Goal: Task Accomplishment & Management: Use online tool/utility

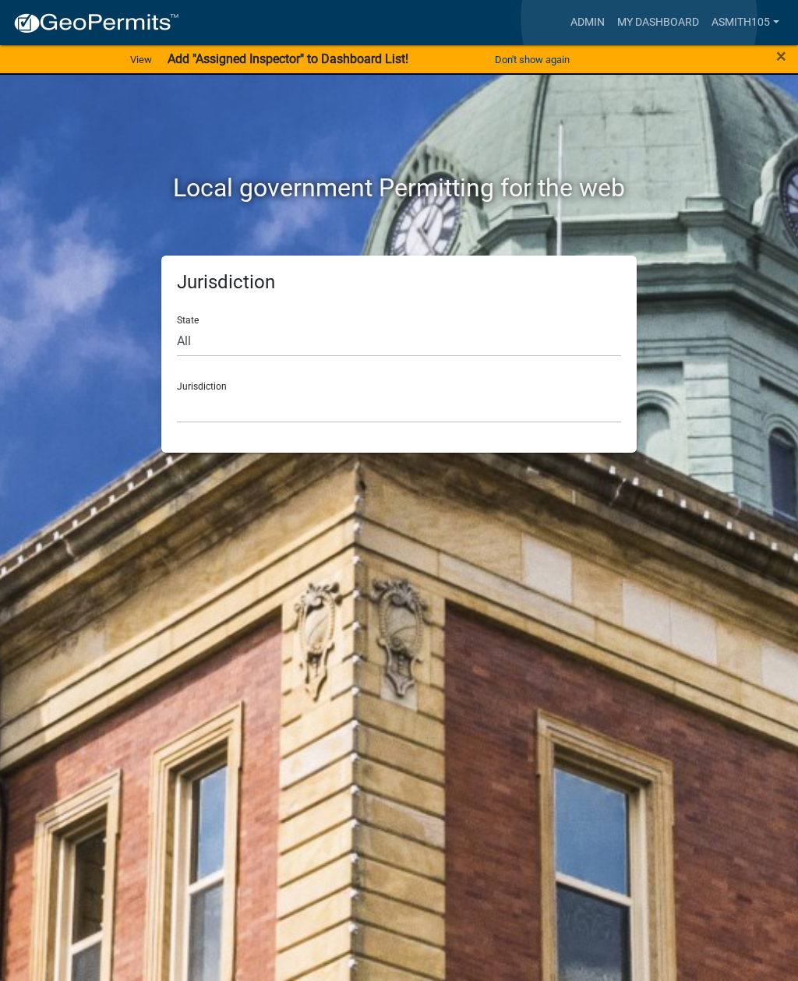
click at [639, 19] on link "My Dashboard" at bounding box center [658, 23] width 94 height 30
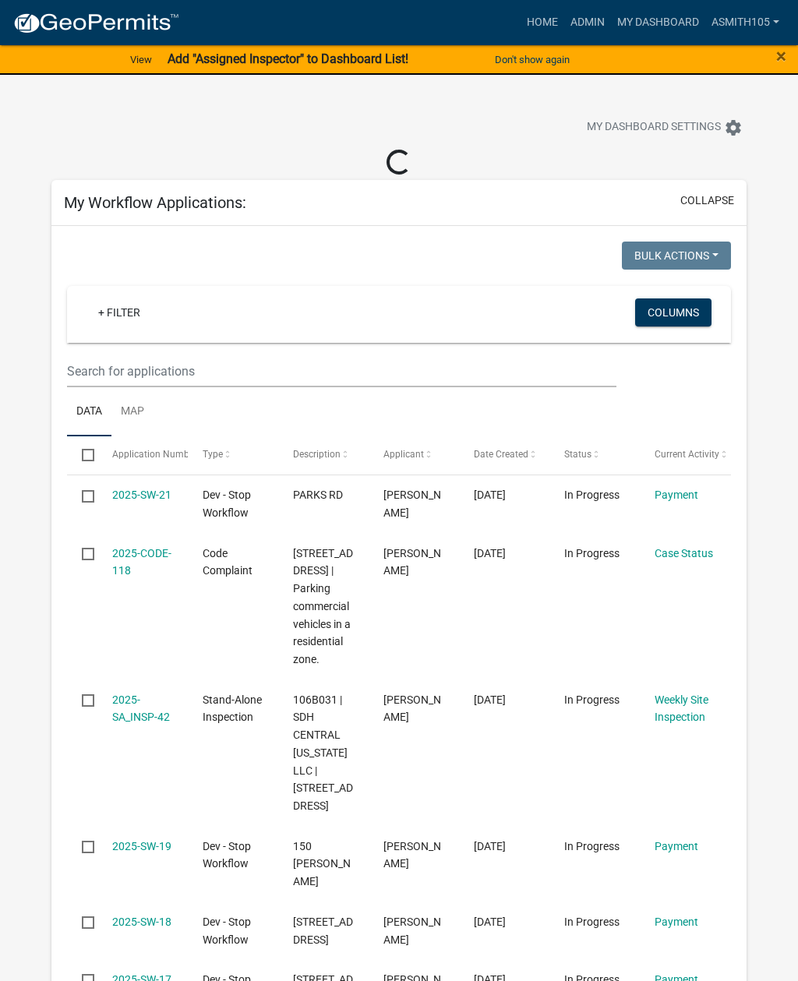
click at [583, 24] on link "Admin" at bounding box center [587, 23] width 47 height 30
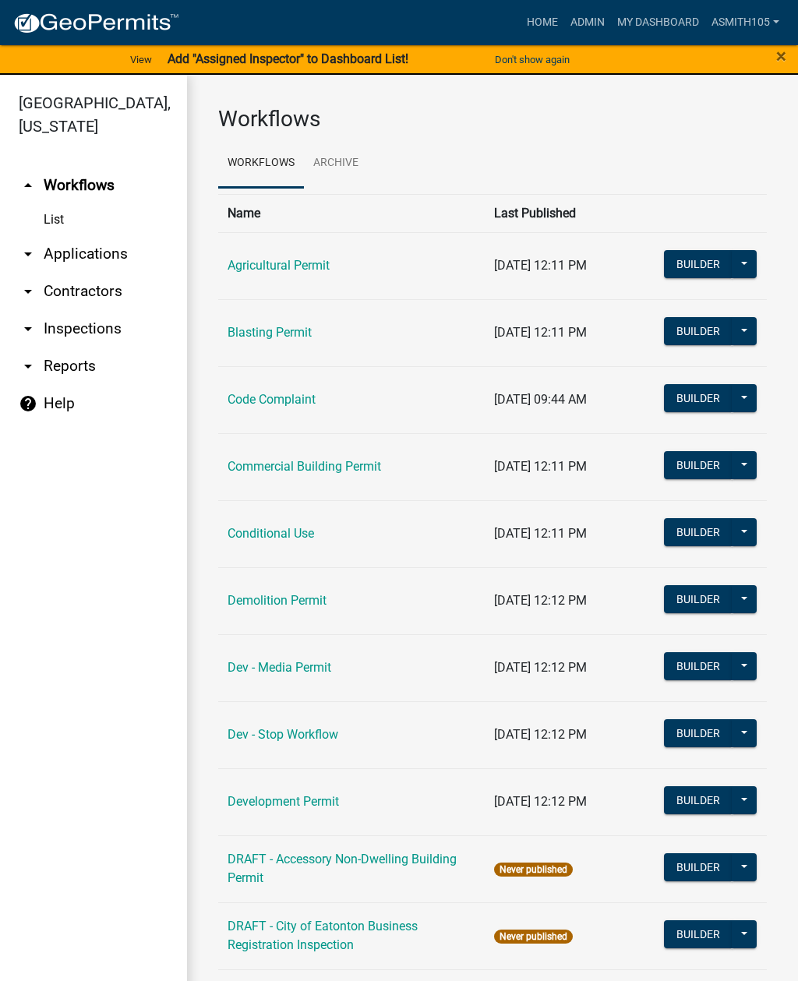
click at [120, 256] on link "arrow_drop_down Applications" at bounding box center [93, 253] width 187 height 37
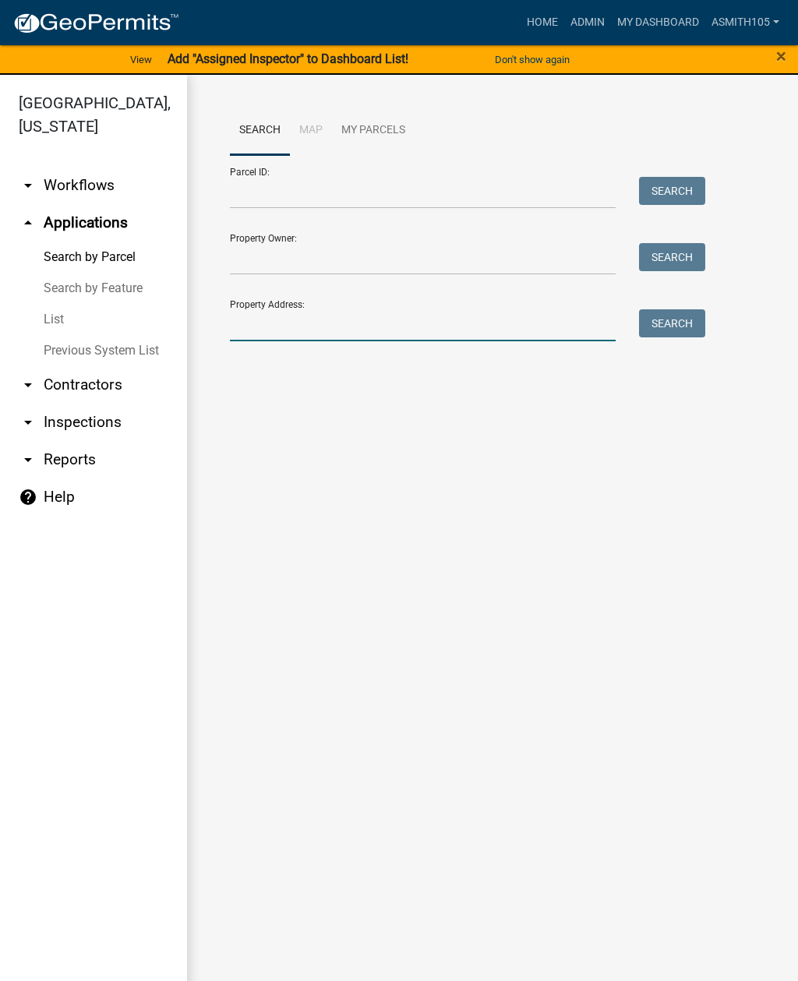
click at [367, 321] on input "Property Address:" at bounding box center [423, 325] width 386 height 32
click at [668, 313] on button "Search" at bounding box center [672, 323] width 66 height 28
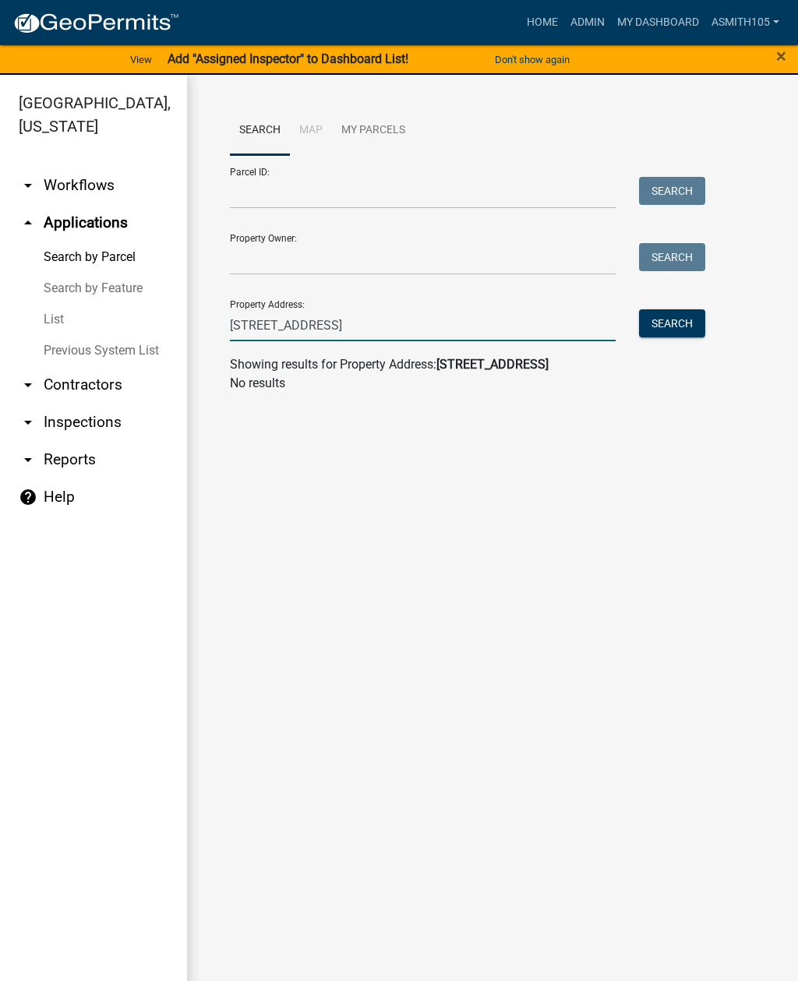
click at [357, 320] on input "306 park road" at bounding box center [423, 325] width 386 height 32
click at [674, 321] on button "Search" at bounding box center [672, 323] width 66 height 28
click at [264, 323] on input "306 park rd" at bounding box center [423, 325] width 386 height 32
click at [679, 311] on button "Search" at bounding box center [672, 323] width 66 height 28
click at [252, 326] on input "306-366 park rd" at bounding box center [423, 325] width 386 height 32
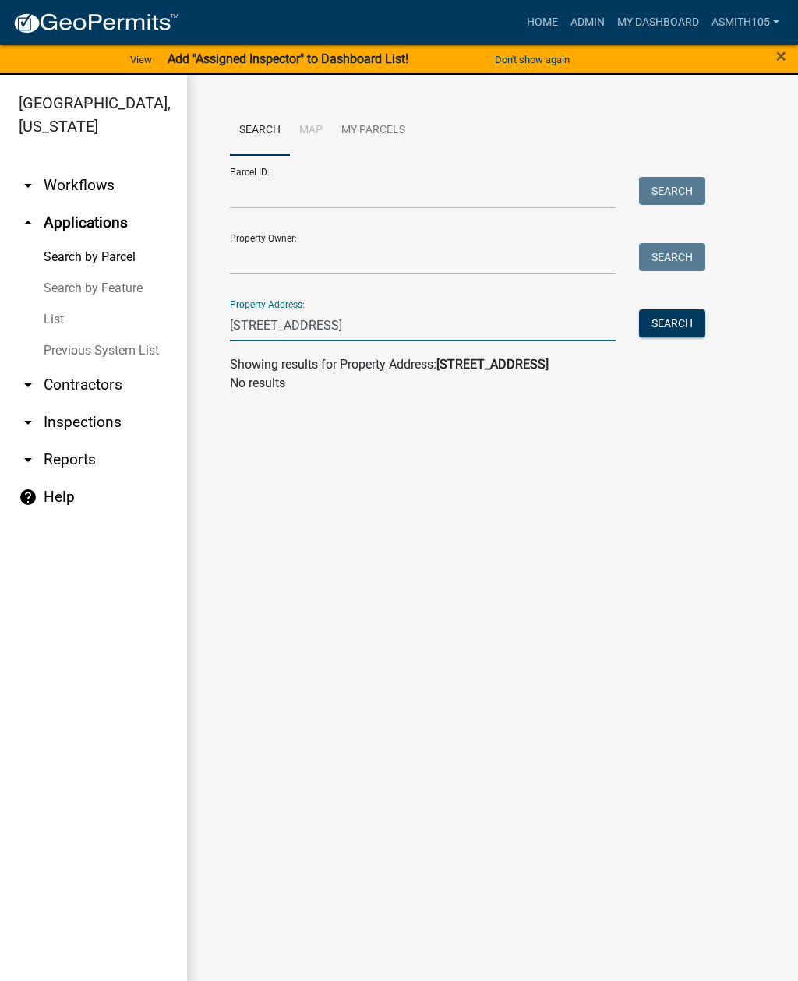
click at [682, 320] on button "Search" at bounding box center [672, 323] width 66 height 28
click at [461, 320] on input "366 park rd" at bounding box center [423, 325] width 386 height 32
type input "3"
click at [69, 316] on link "List" at bounding box center [93, 319] width 187 height 31
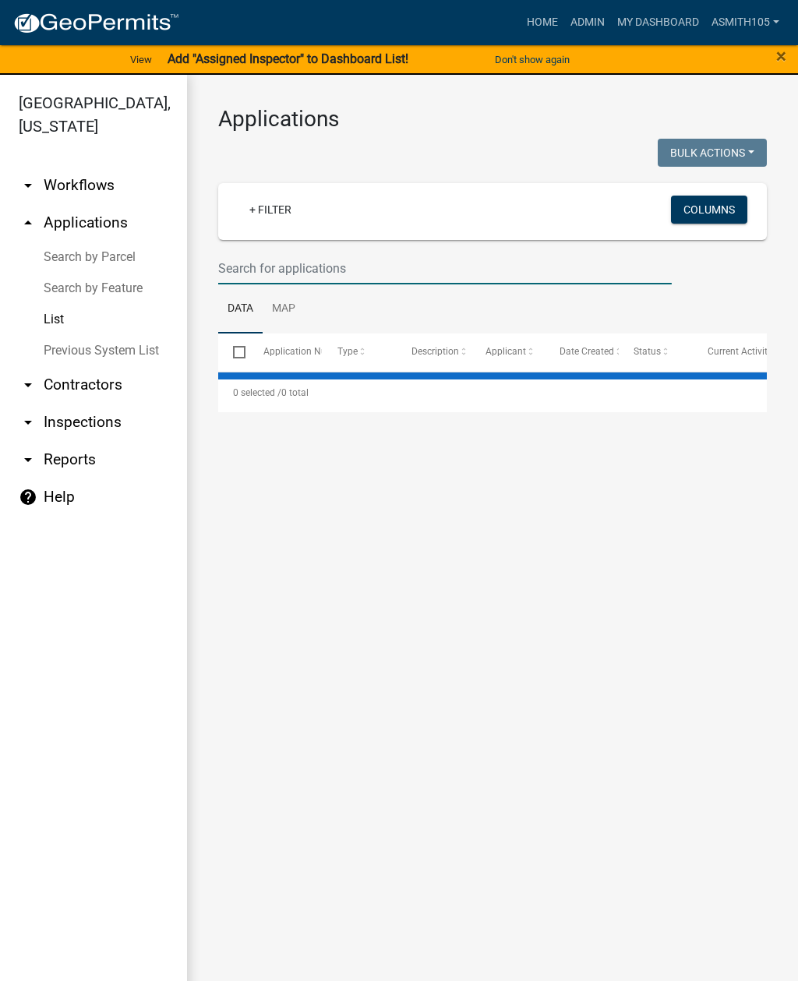
click at [403, 267] on input "text" at bounding box center [445, 269] width 454 height 32
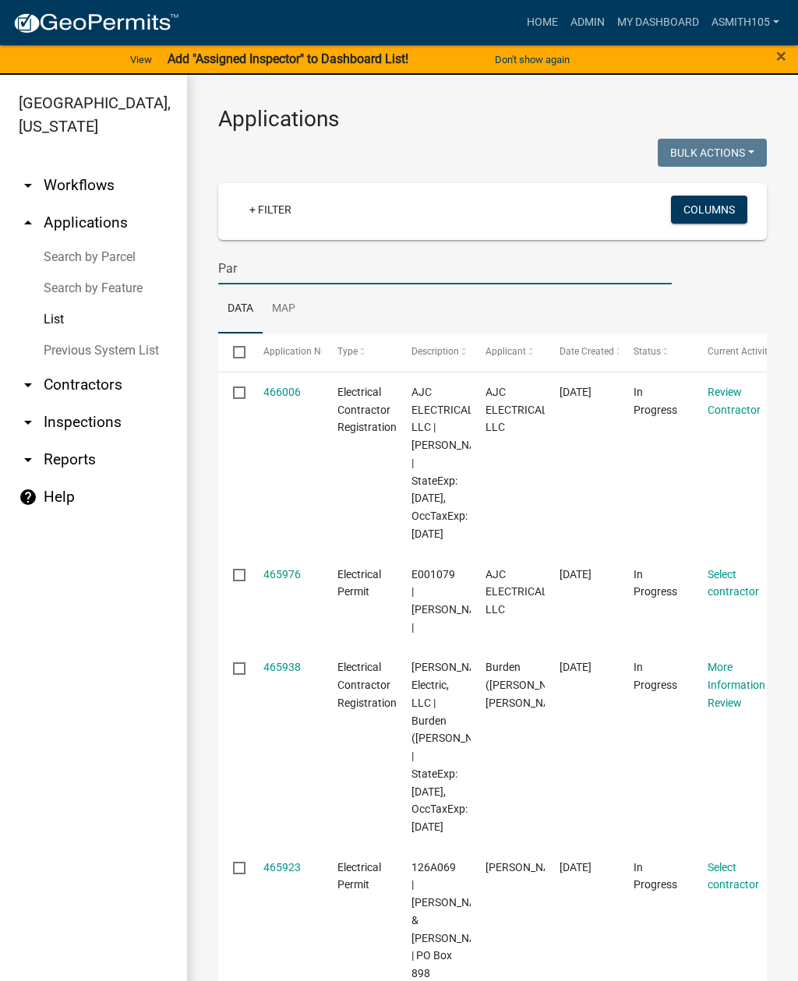
type input "Park"
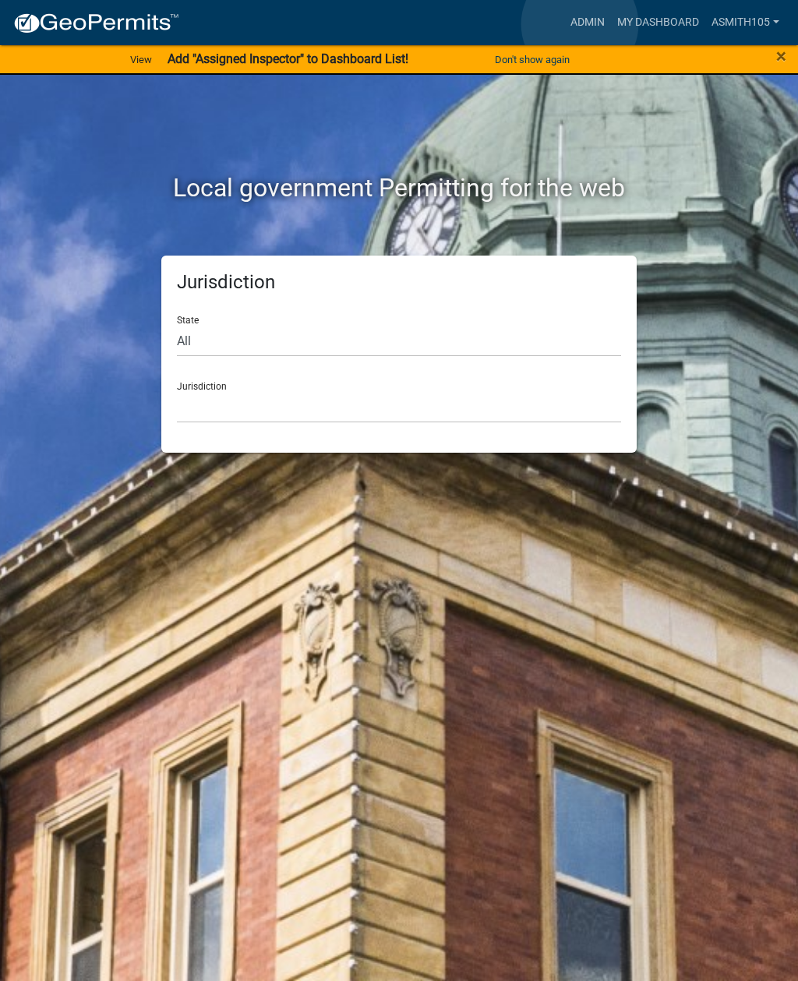
click at [581, 25] on link "Admin" at bounding box center [587, 23] width 47 height 30
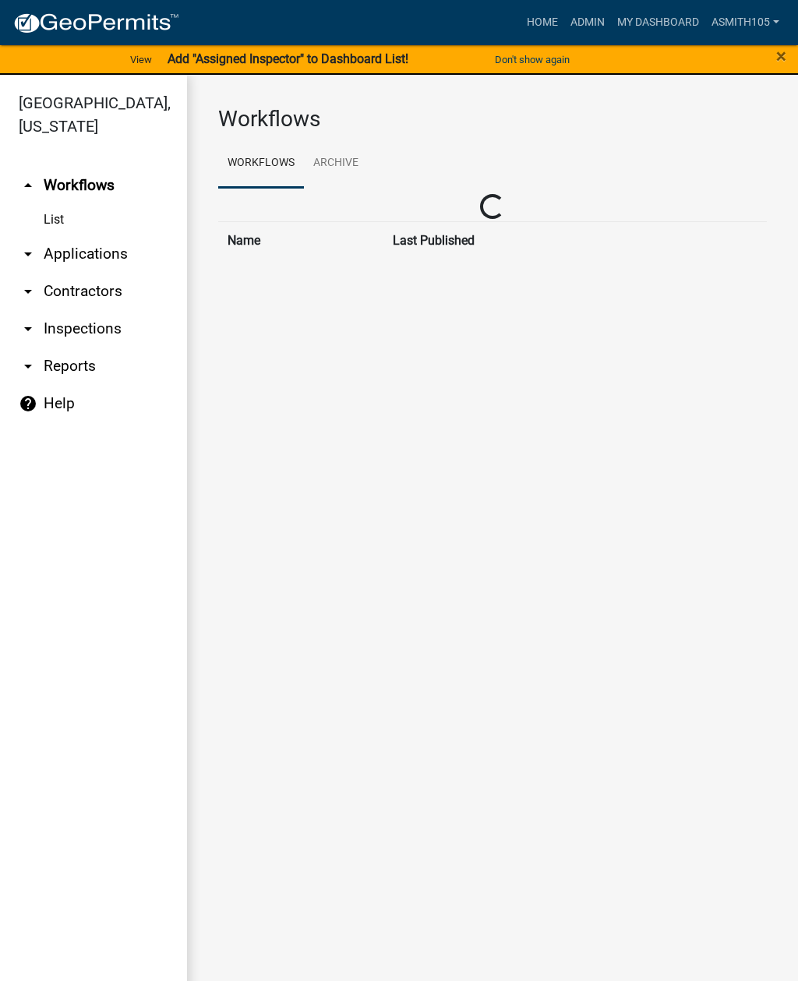
click at [649, 24] on link "My Dashboard" at bounding box center [658, 23] width 94 height 30
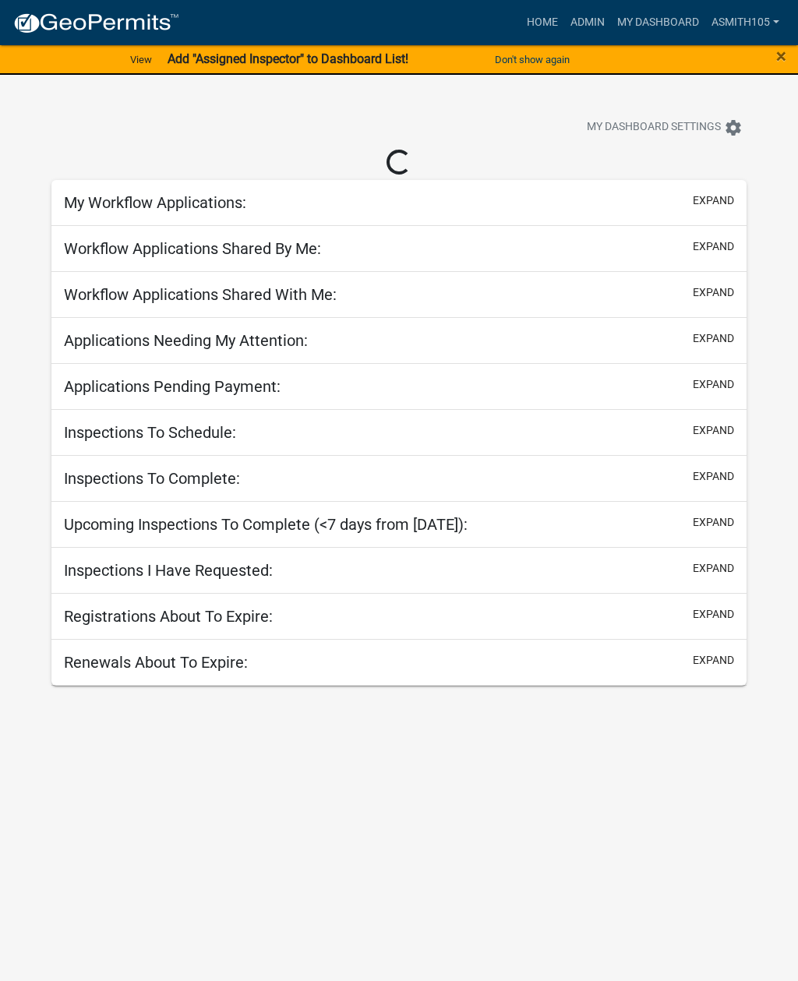
click at [594, 21] on link "Admin" at bounding box center [587, 23] width 47 height 30
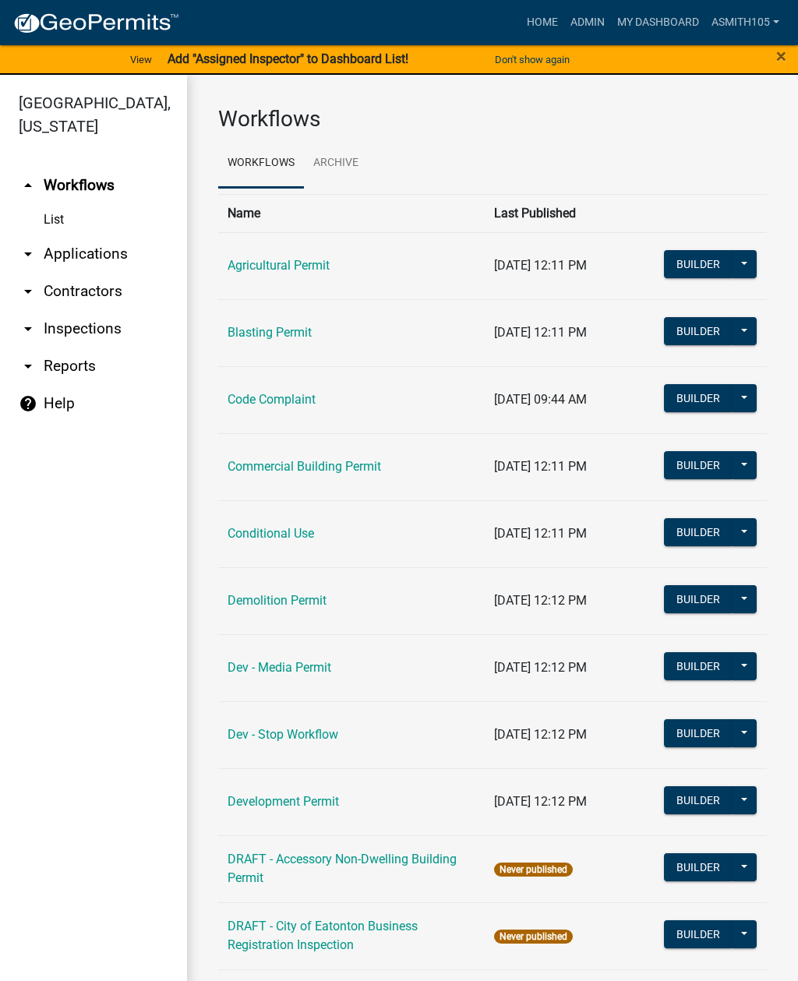
click at [115, 260] on link "arrow_drop_down Applications" at bounding box center [93, 253] width 187 height 37
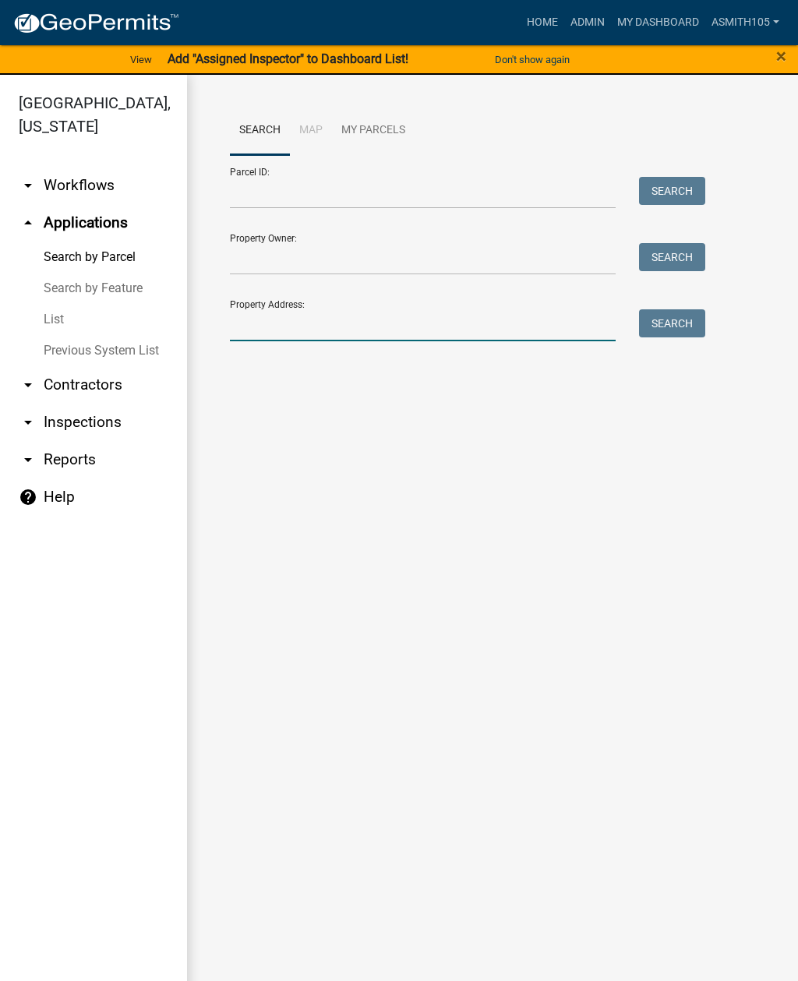
click at [418, 334] on input "Property Address:" at bounding box center [423, 325] width 386 height 32
type input "109 stormy"
click at [677, 315] on button "Search" at bounding box center [672, 323] width 66 height 28
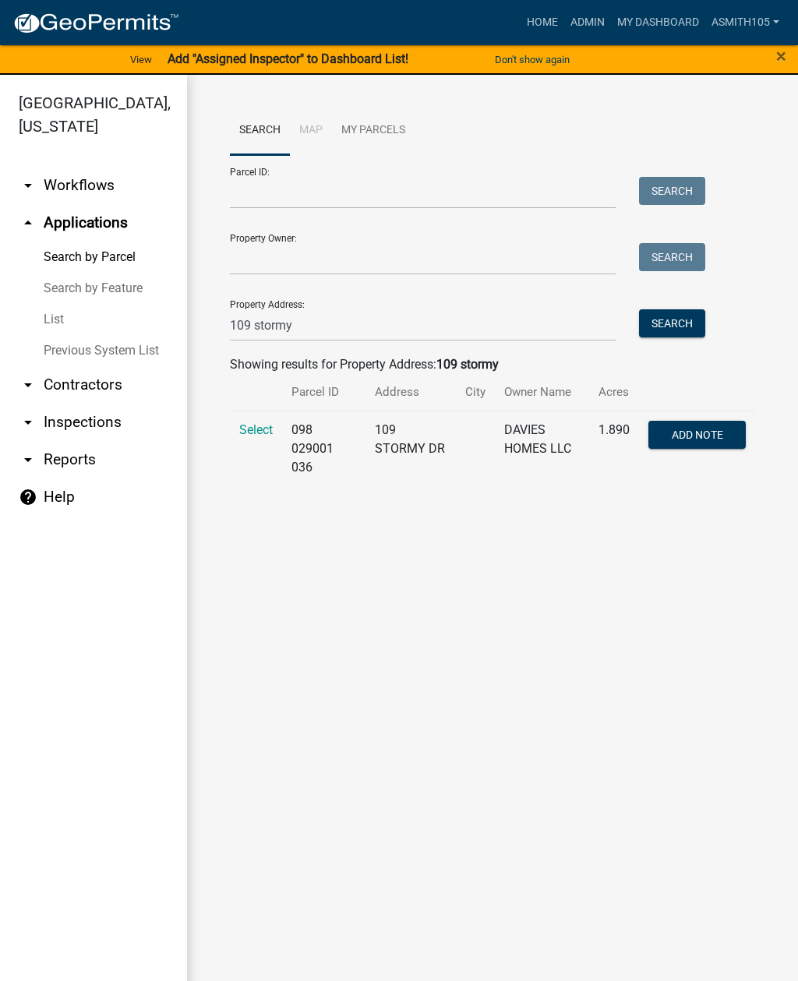
click at [264, 429] on span "Select" at bounding box center [256, 429] width 34 height 15
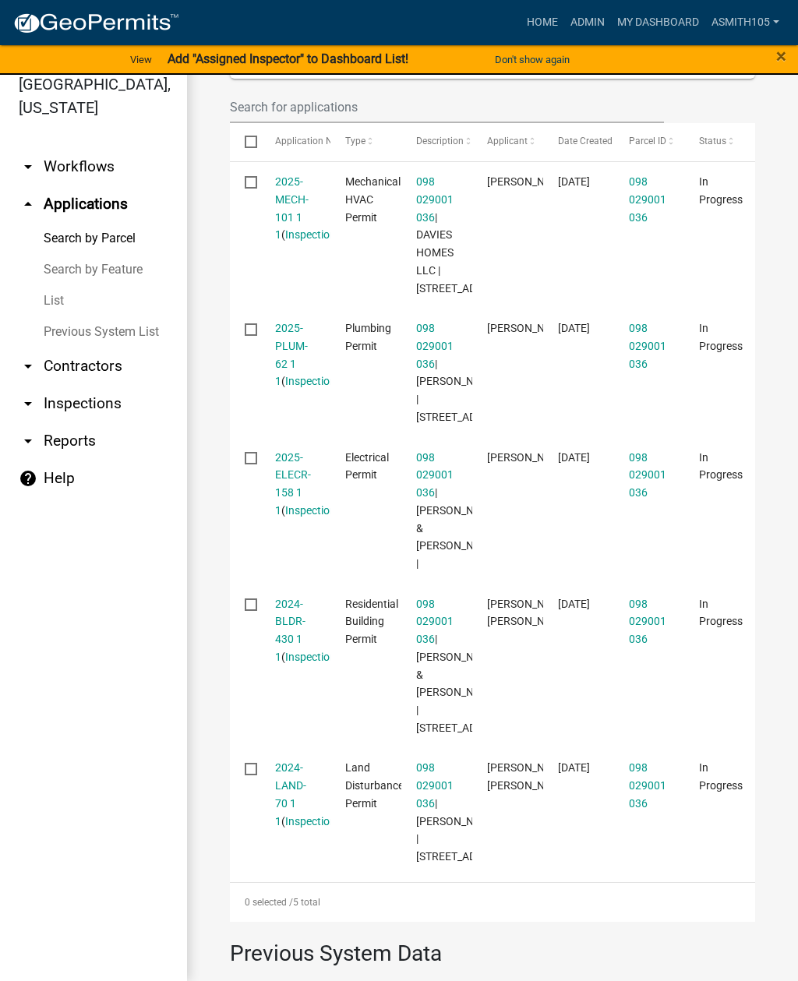
scroll to position [483, 0]
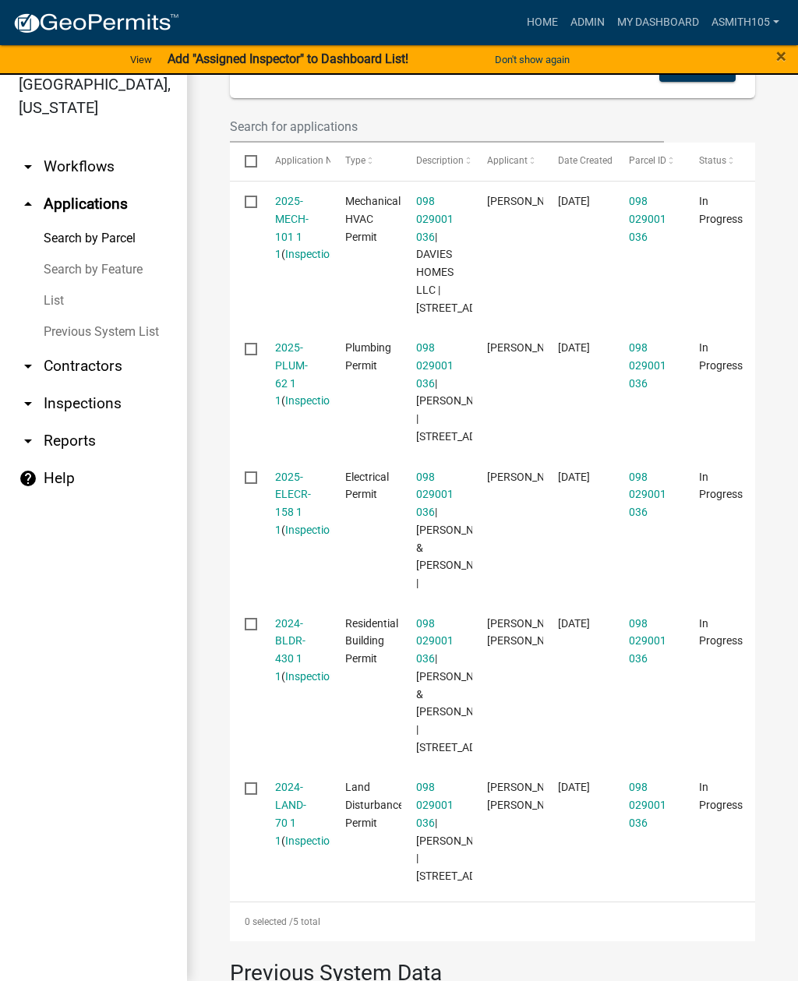
click at [293, 536] on link "2025-ELECR-158 1 1" at bounding box center [293, 503] width 36 height 65
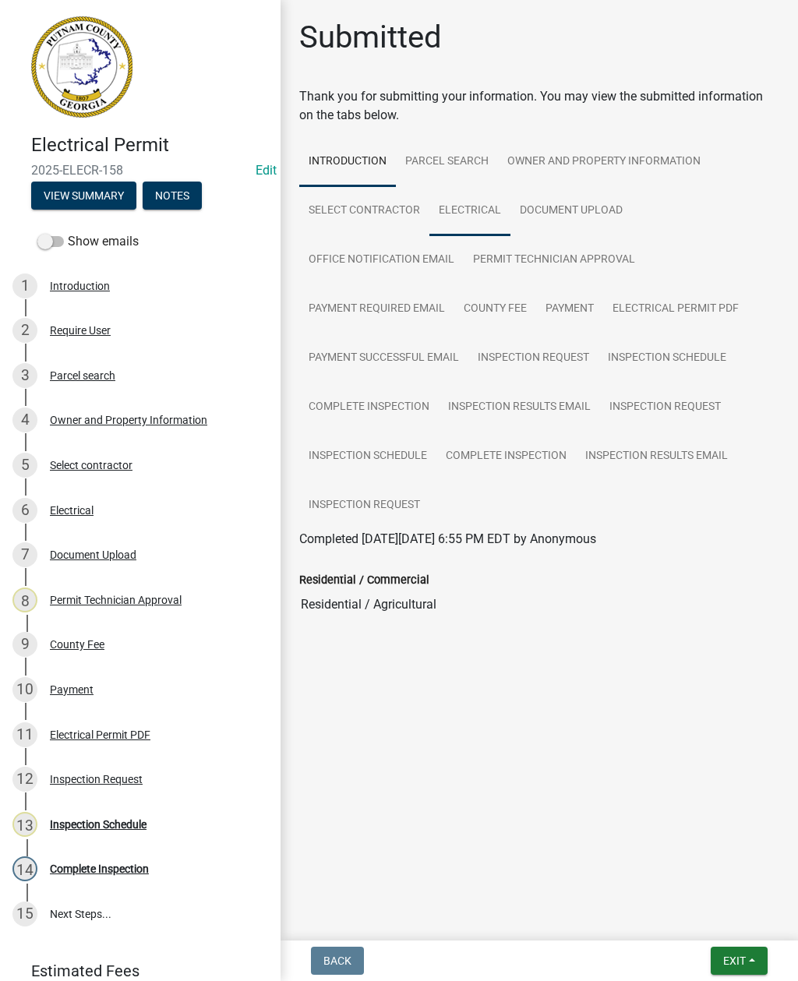
click at [482, 206] on link "Electrical" at bounding box center [469, 211] width 81 height 50
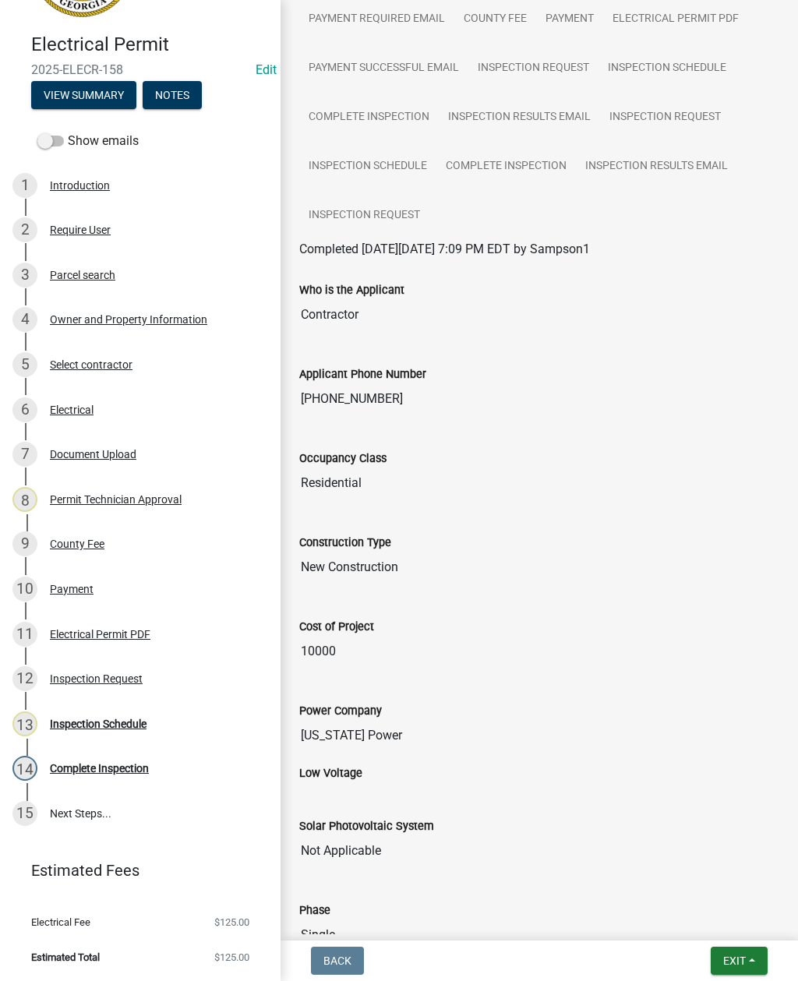
scroll to position [100, 0]
click at [122, 680] on div "Inspection Request" at bounding box center [96, 679] width 93 height 11
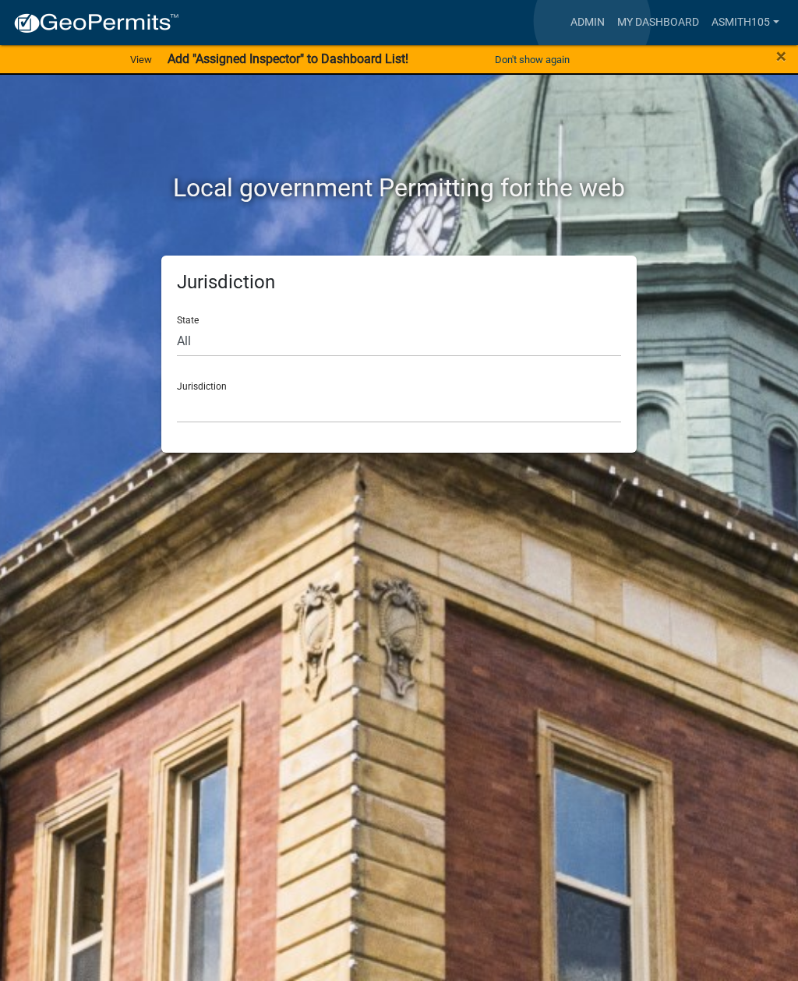
click at [592, 22] on link "Admin" at bounding box center [587, 23] width 47 height 30
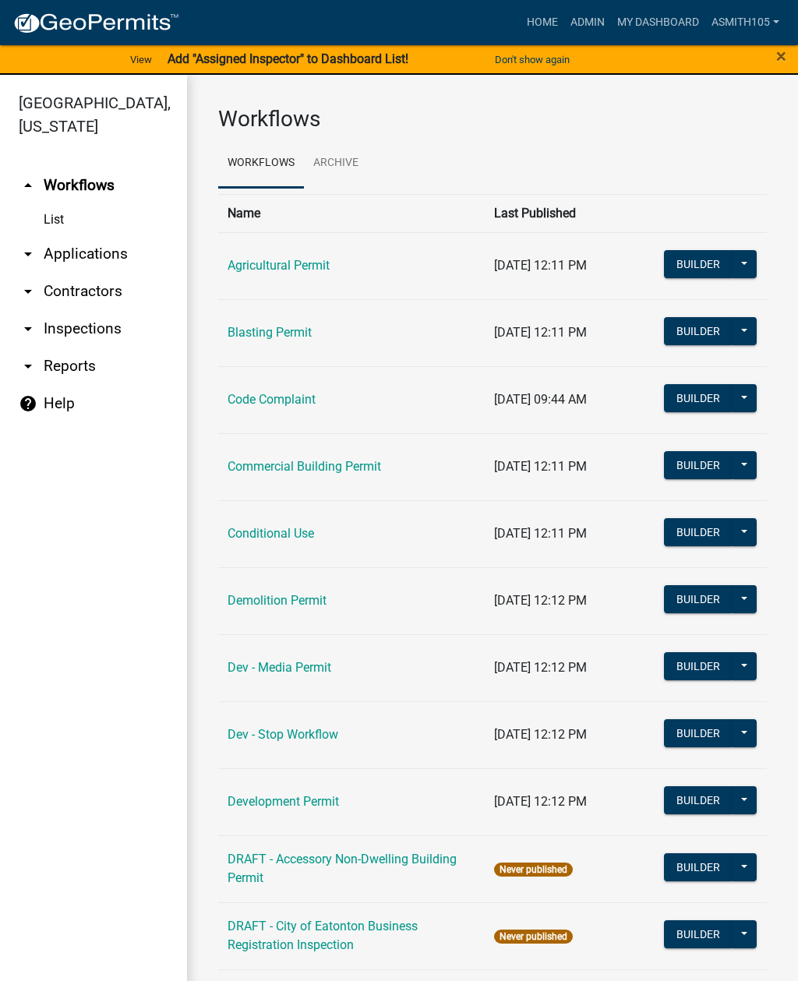
click at [109, 257] on link "arrow_drop_down Applications" at bounding box center [93, 253] width 187 height 37
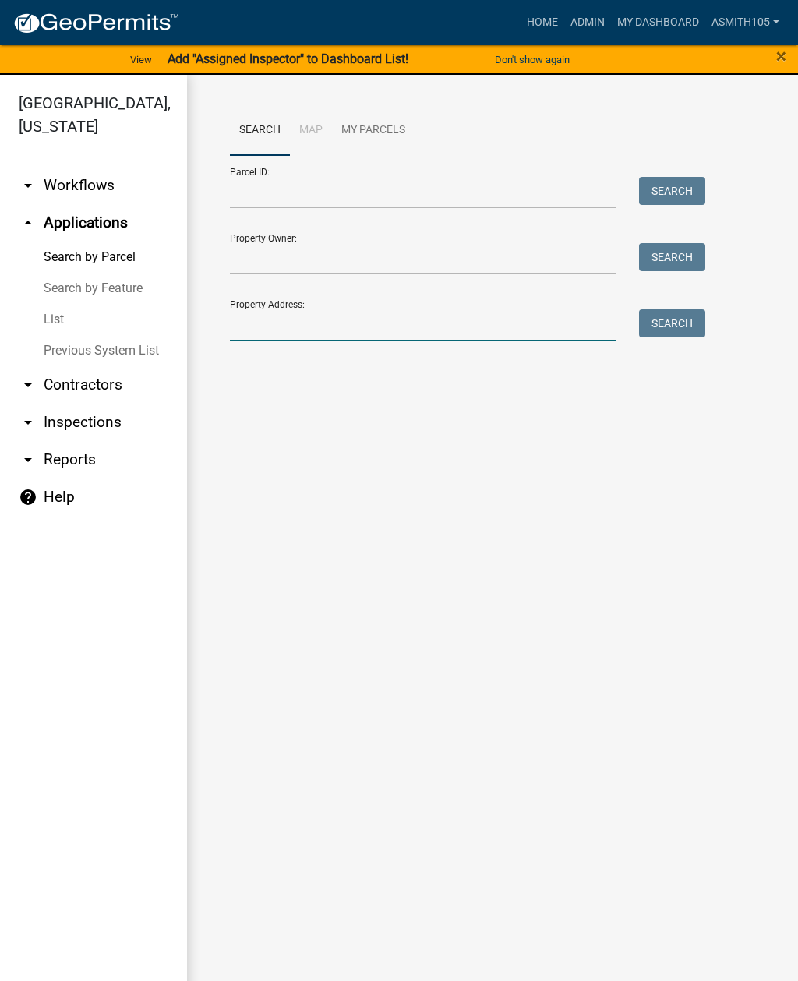
click at [348, 333] on input "Property Address:" at bounding box center [423, 325] width 386 height 32
type input "109 stormy"
click at [686, 315] on button "Search" at bounding box center [672, 323] width 66 height 28
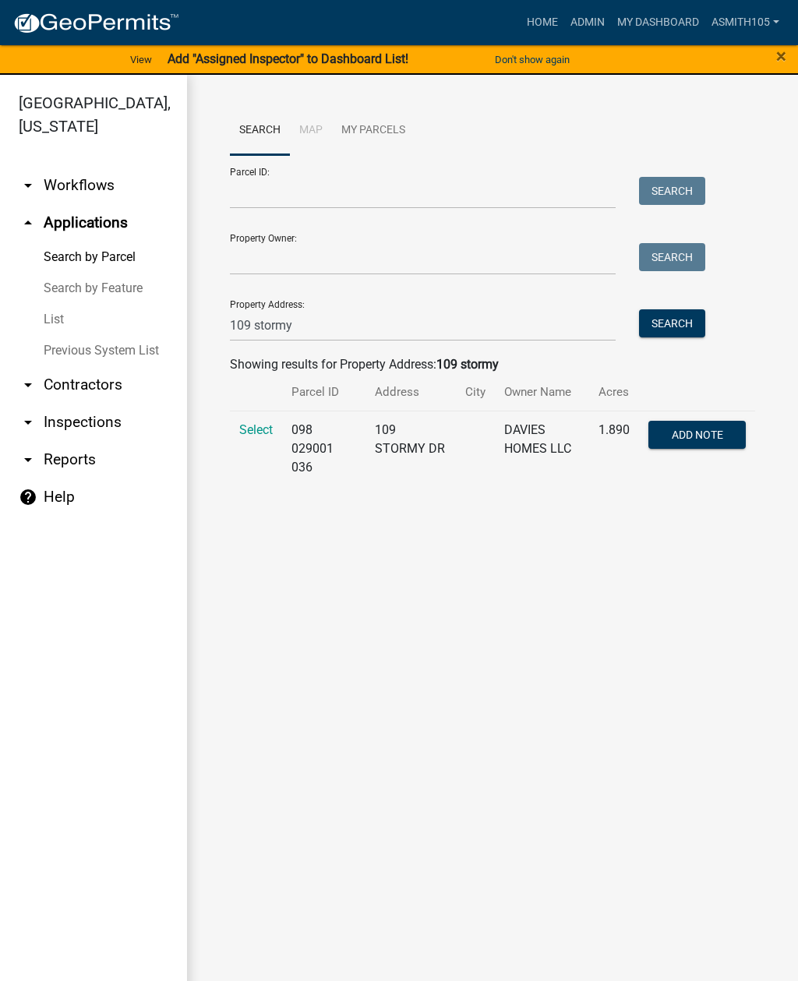
click at [262, 423] on span "Select" at bounding box center [256, 429] width 34 height 15
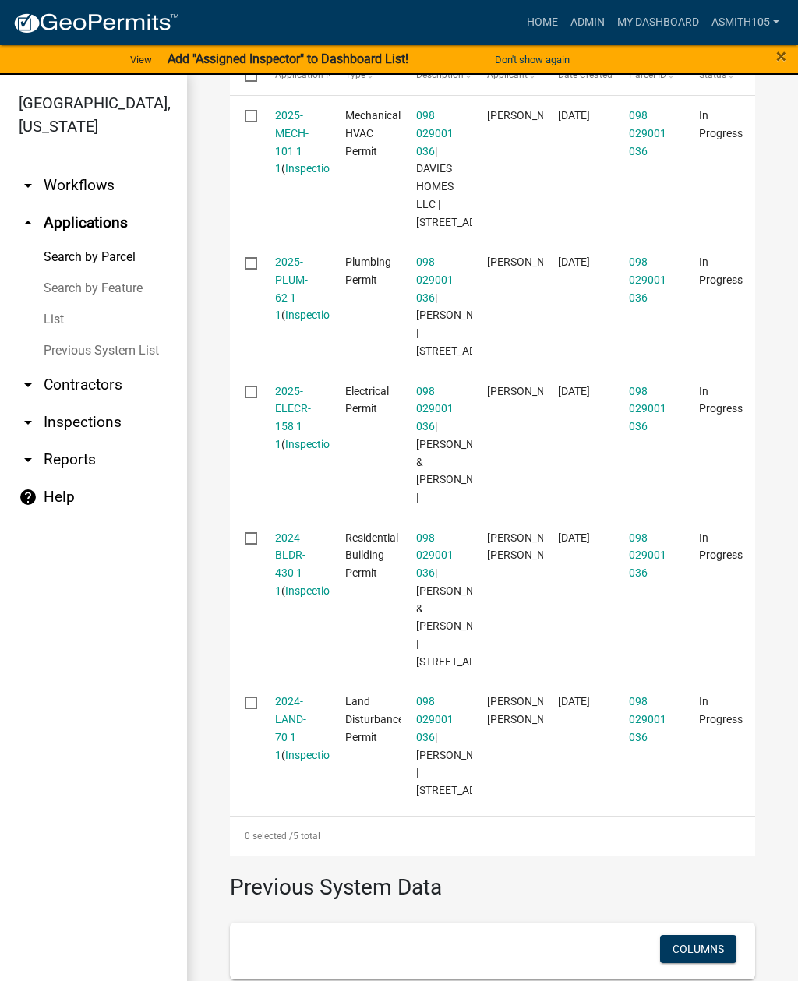
scroll to position [590, 0]
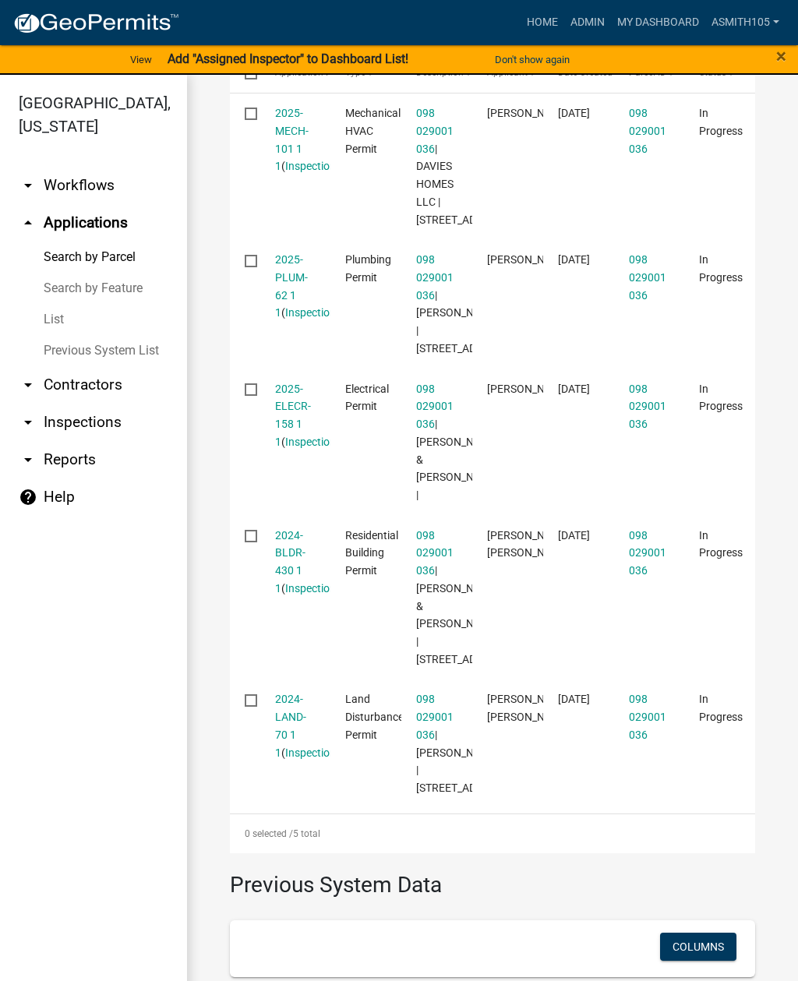
click at [285, 448] on link "2025-ELECR-158 1 1" at bounding box center [293, 415] width 36 height 65
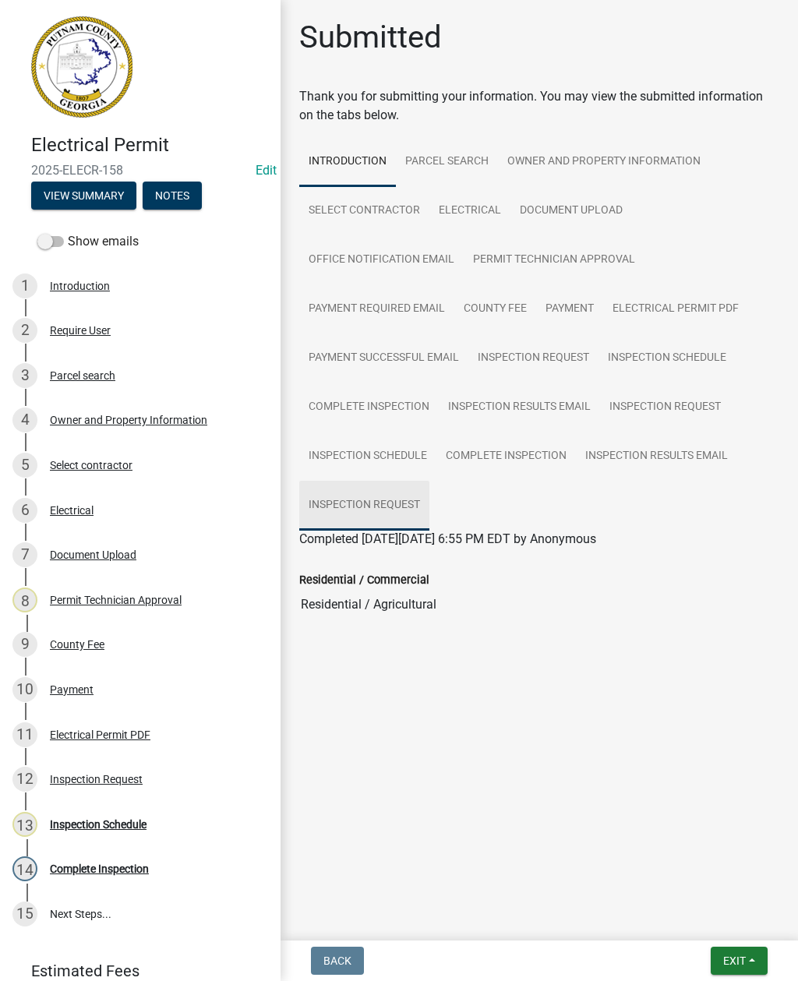
click at [396, 502] on link "Inspection Request" at bounding box center [364, 506] width 130 height 50
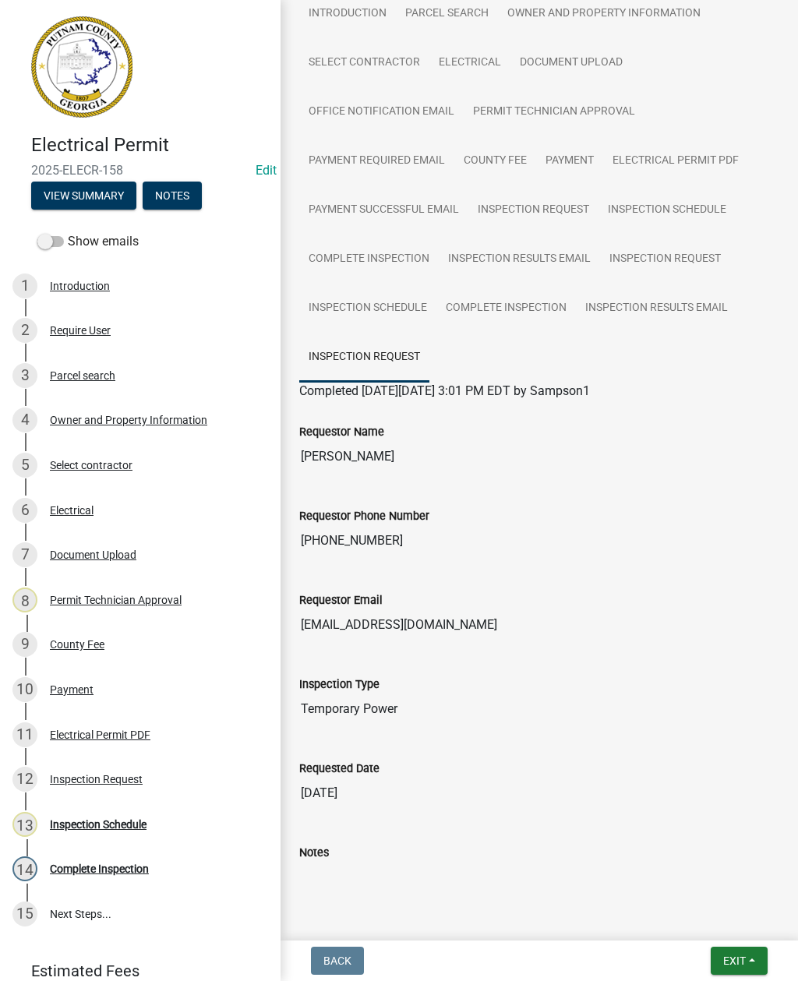
scroll to position [147, 0]
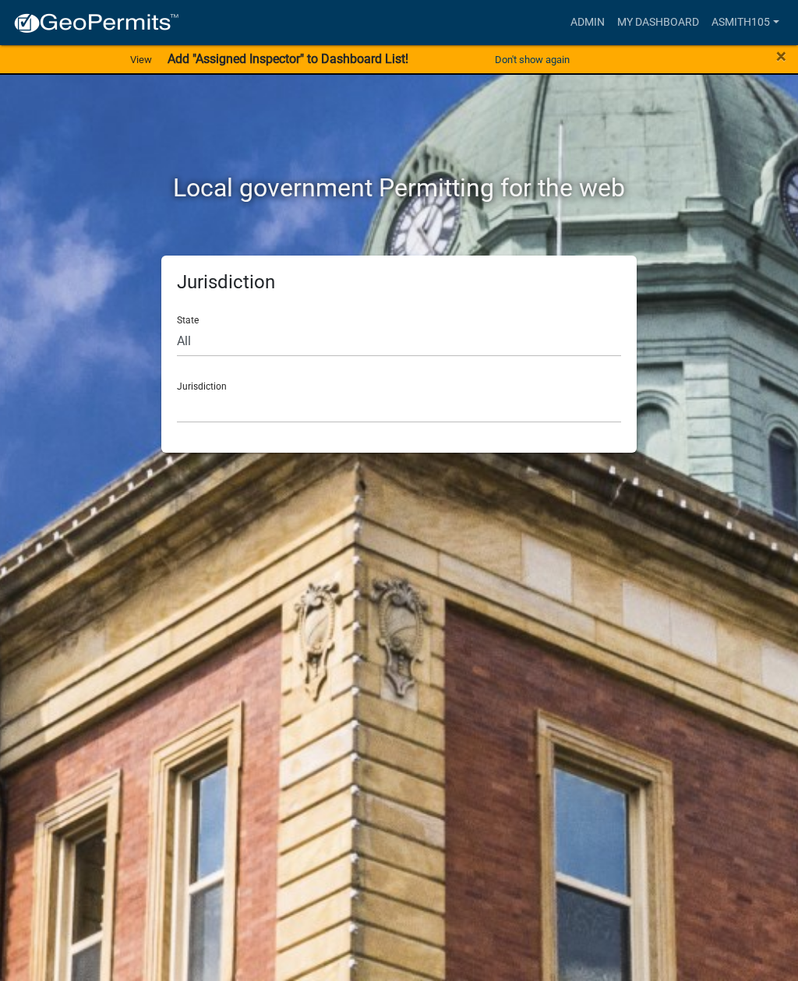
click at [591, 18] on link "Admin" at bounding box center [587, 23] width 47 height 30
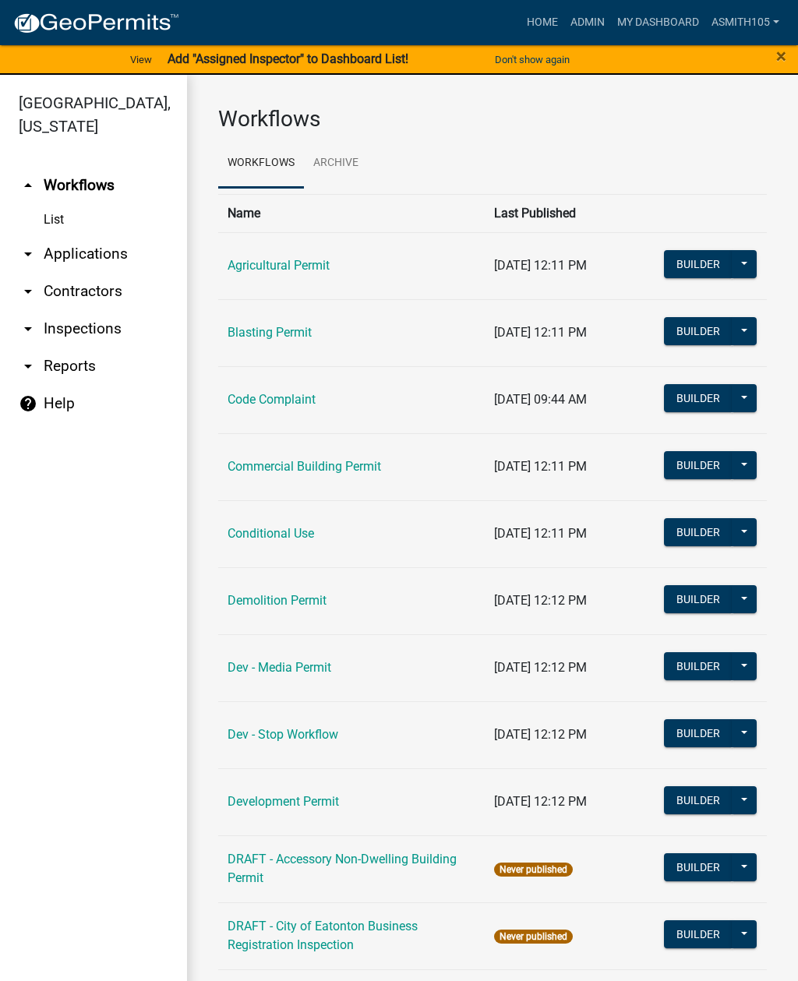
click at [107, 260] on link "arrow_drop_down Applications" at bounding box center [93, 253] width 187 height 37
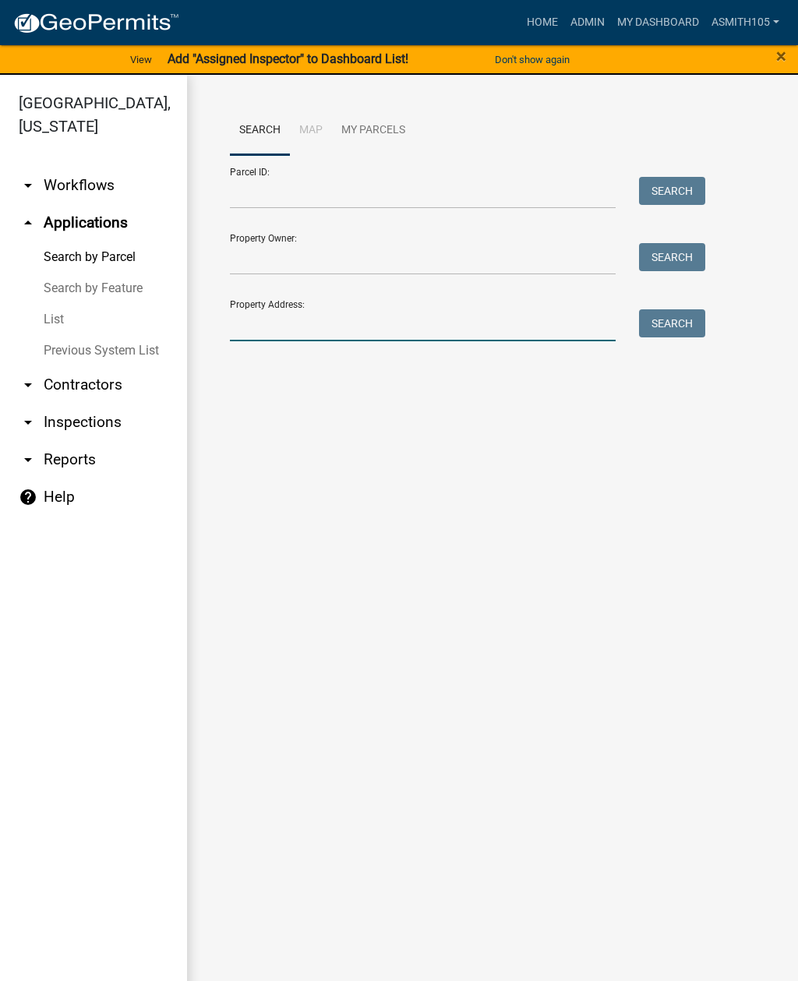
click at [408, 319] on input "Property Address:" at bounding box center [423, 325] width 386 height 32
type input "573 old cop"
click at [680, 323] on button "Search" at bounding box center [672, 323] width 66 height 28
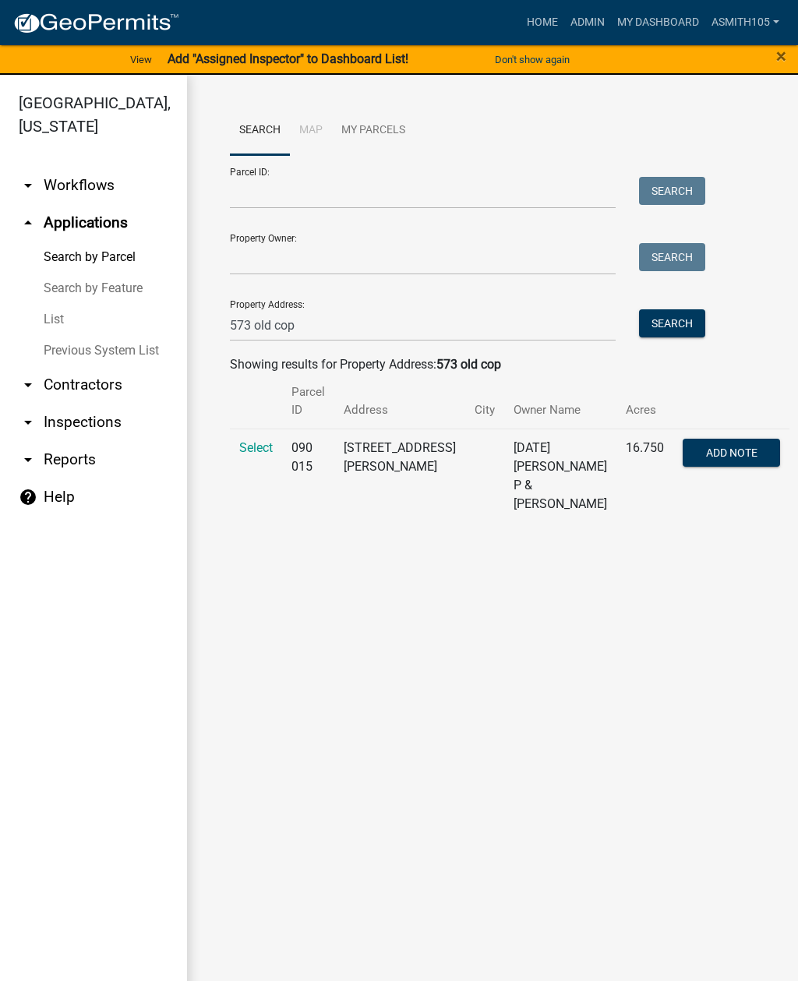
click at [255, 444] on span "Select" at bounding box center [256, 447] width 34 height 15
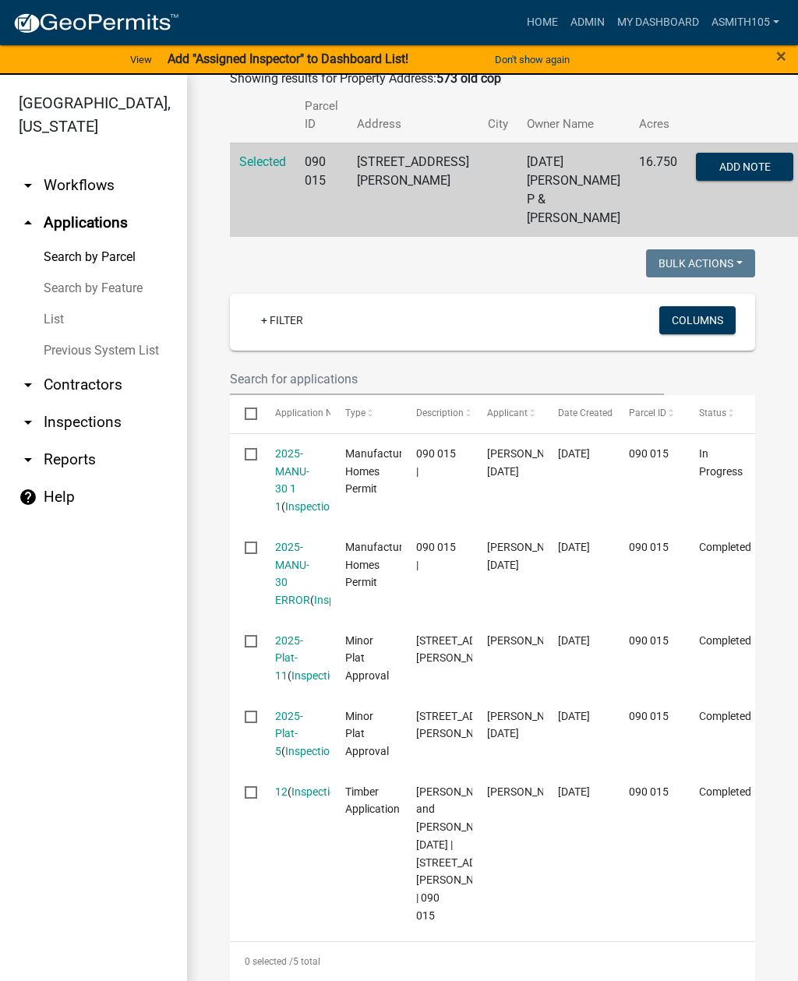
scroll to position [285, 0]
click at [289, 449] on link "2025-MANU-30 1 1" at bounding box center [292, 481] width 34 height 65
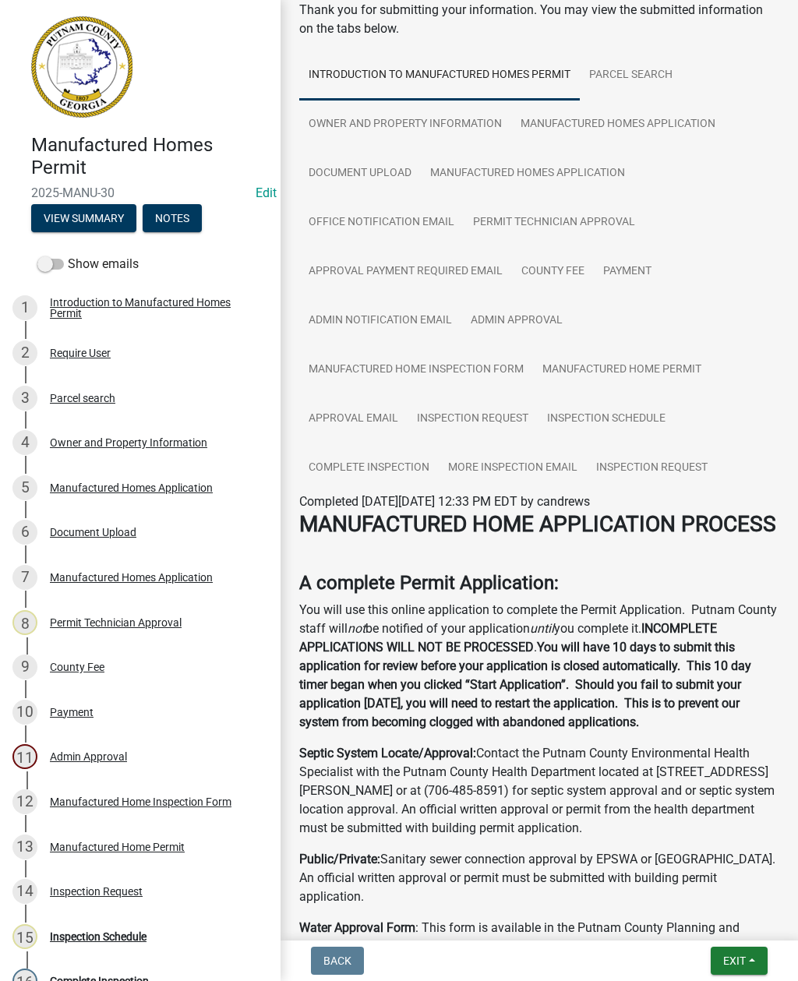
scroll to position [89, 0]
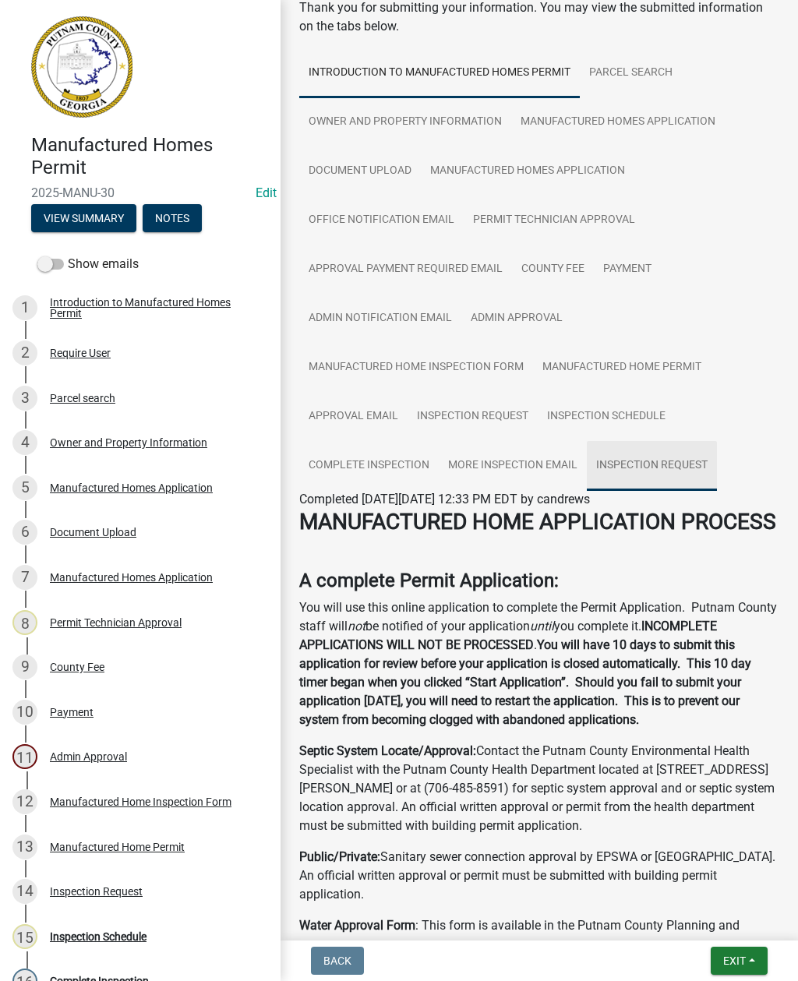
click at [673, 461] on link "Inspection Request" at bounding box center [652, 466] width 130 height 50
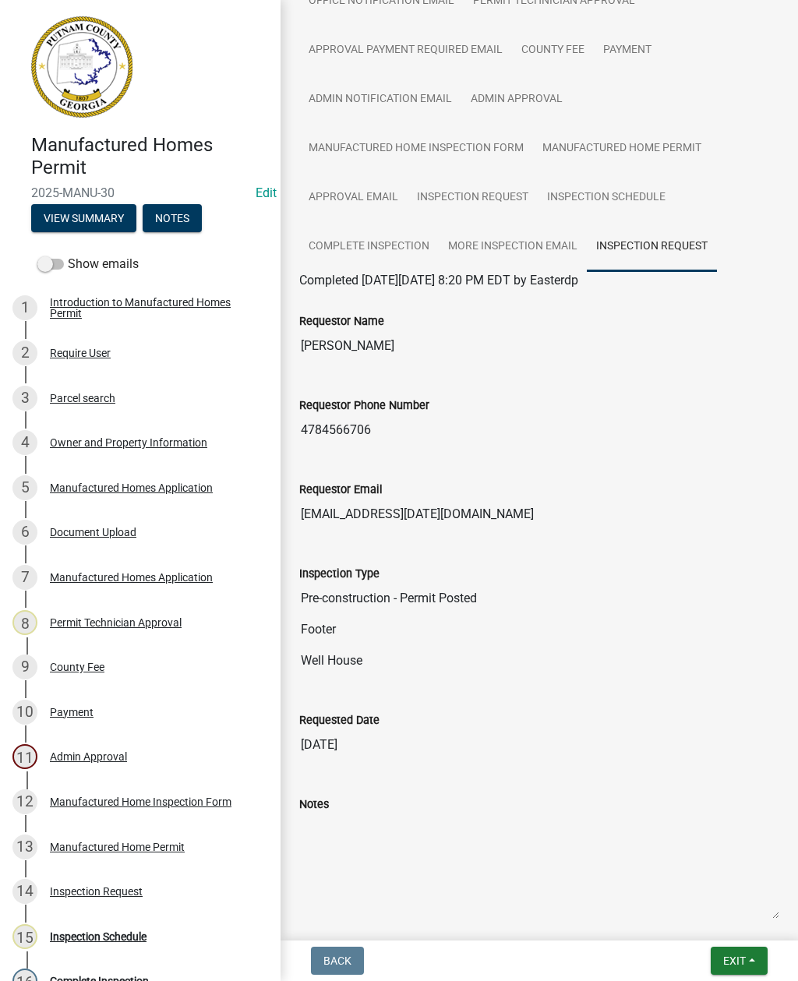
scroll to position [306, 0]
click at [518, 758] on input "[DATE]" at bounding box center [539, 746] width 480 height 31
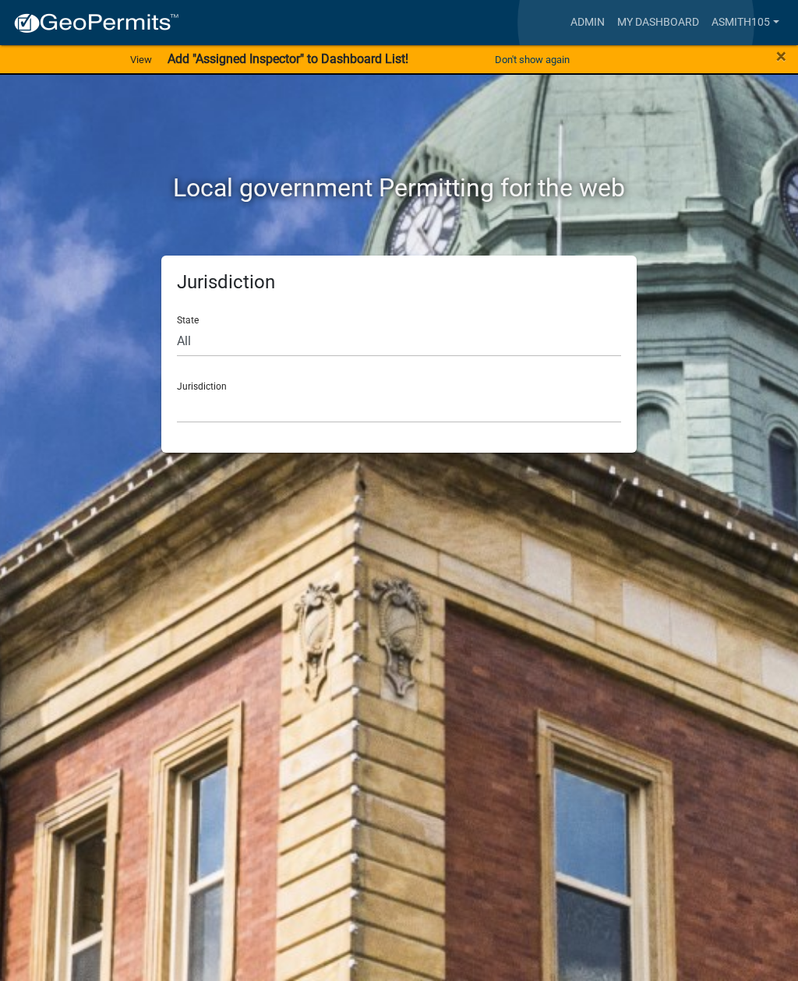
click at [636, 23] on link "My Dashboard" at bounding box center [658, 23] width 94 height 30
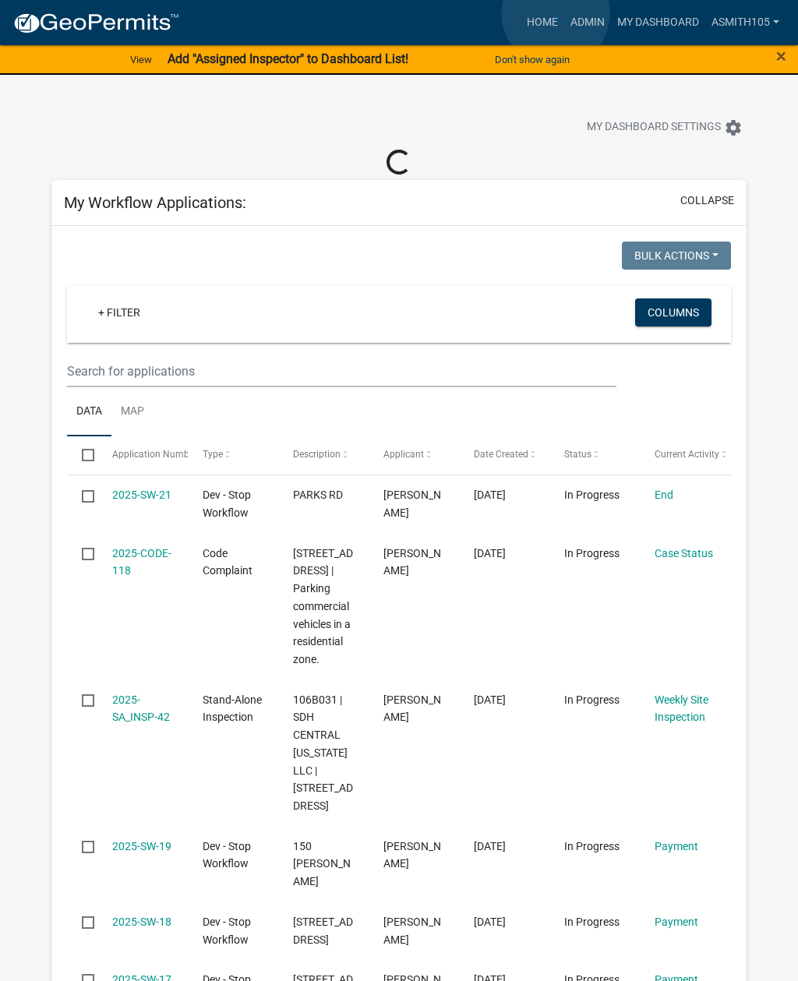
click at [556, 13] on link "Home" at bounding box center [543, 23] width 44 height 30
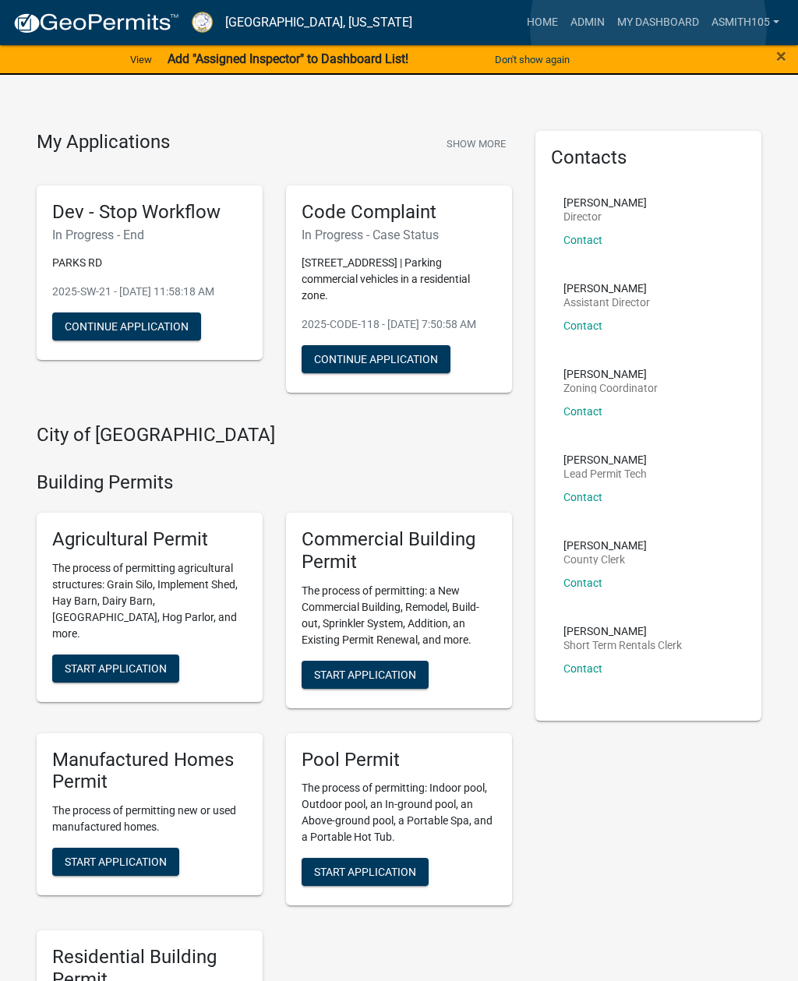
click at [649, 27] on link "My Dashboard" at bounding box center [658, 23] width 94 height 30
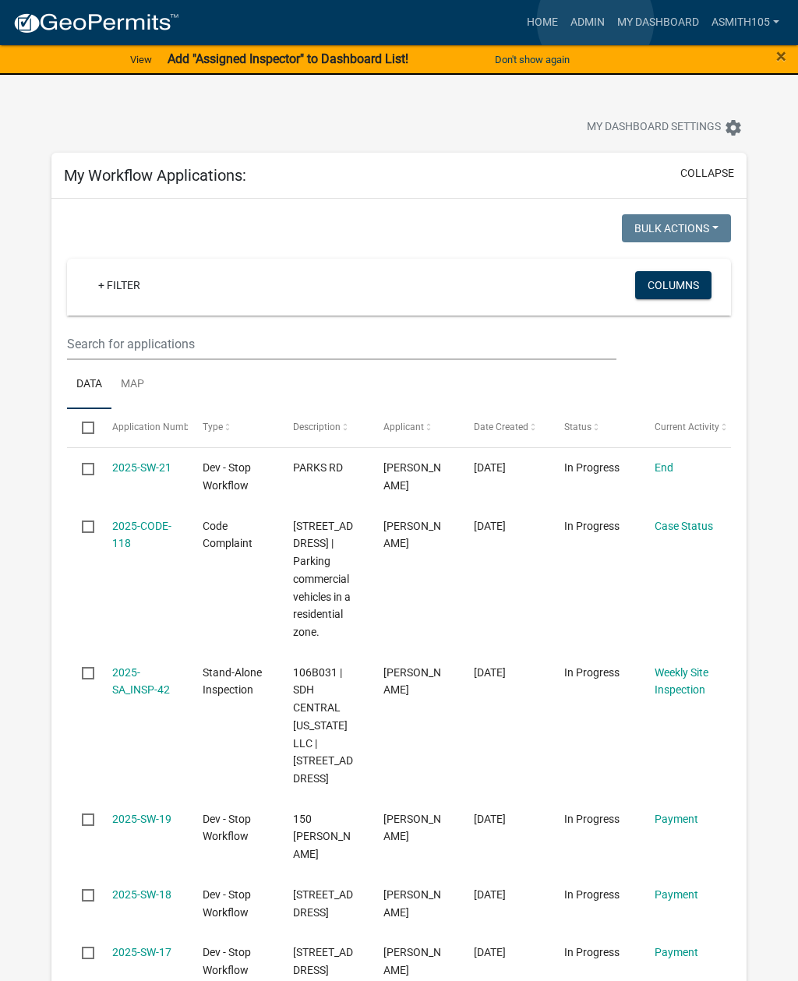
click at [596, 21] on link "Admin" at bounding box center [587, 23] width 47 height 30
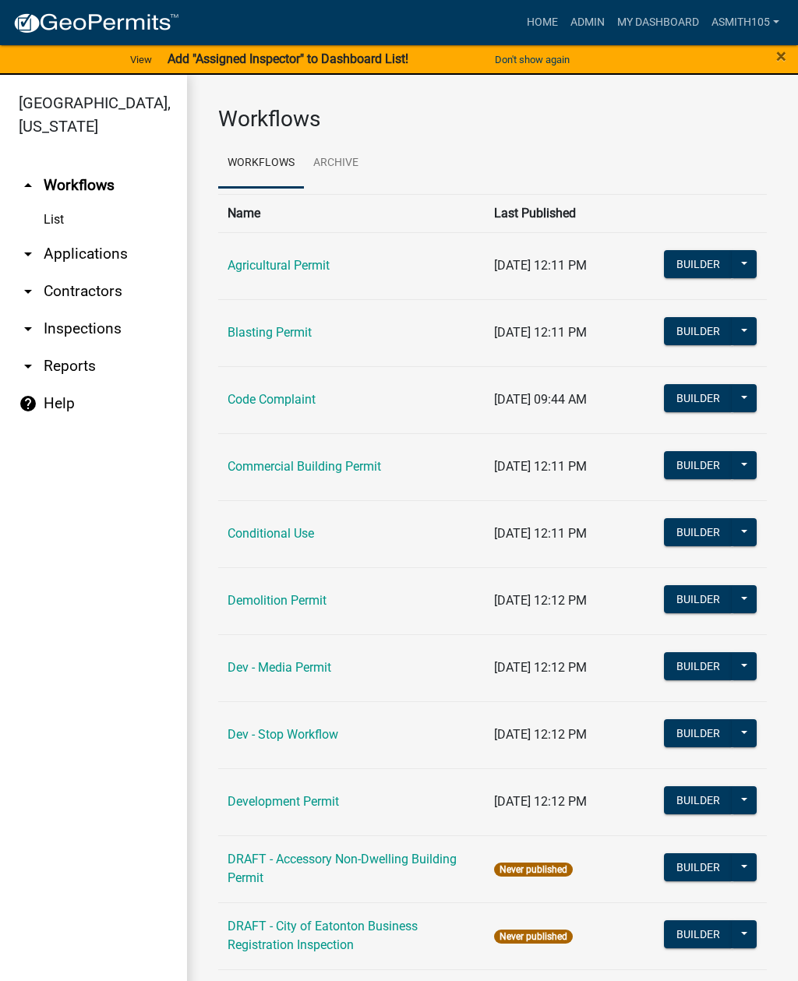
click at [291, 400] on link "Code Complaint" at bounding box center [272, 399] width 88 height 15
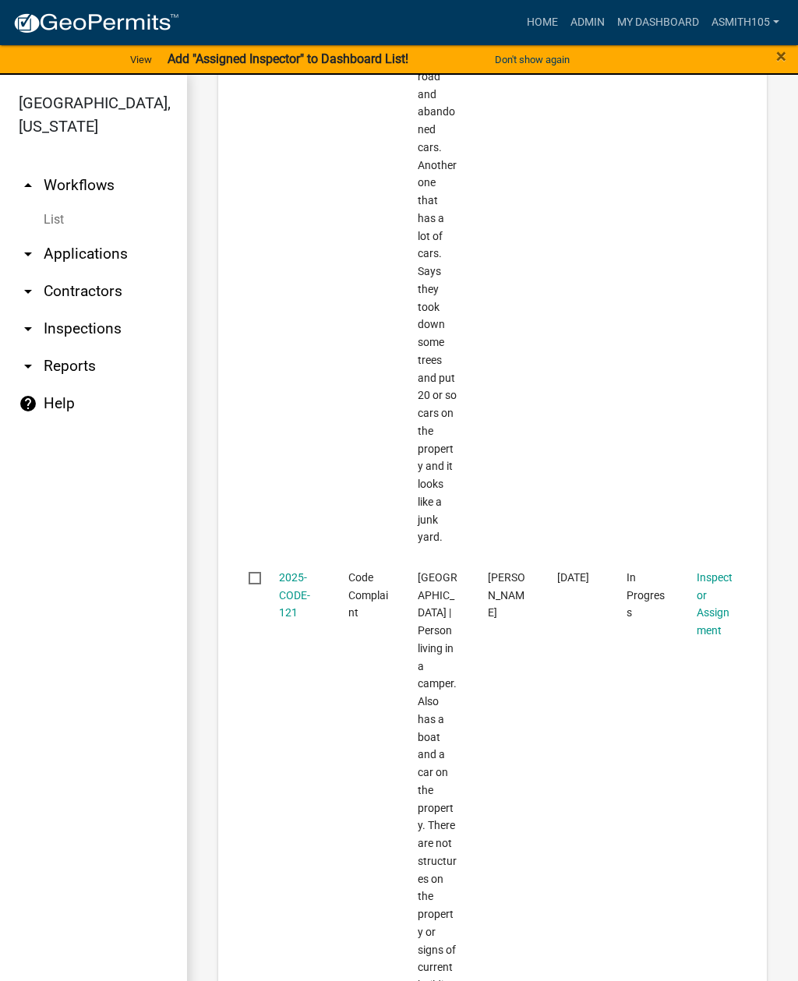
scroll to position [1387, 0]
click at [439, 616] on span "Bluegill Road | Person living in a camper. Also has a boat and a car on the pro…" at bounding box center [438, 896] width 40 height 651
click at [292, 587] on link "2025-CODE-121" at bounding box center [294, 595] width 31 height 48
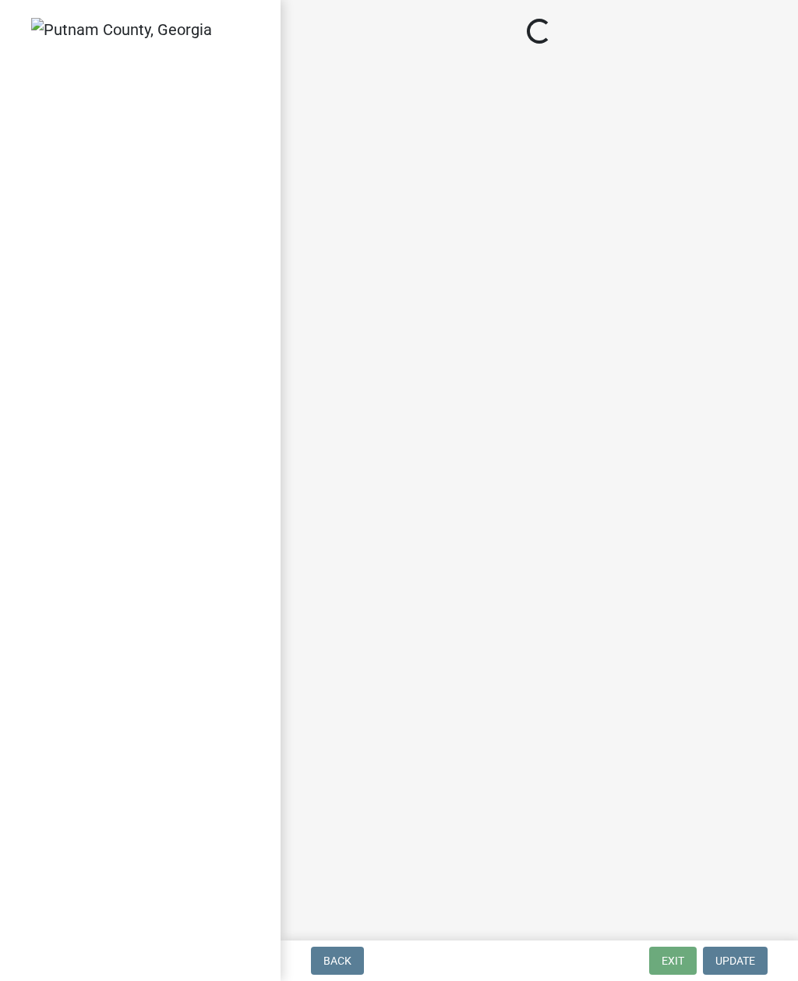
select select "a0ea4169-8540-4a2c-b9f4-cf4c1ffdeb95"
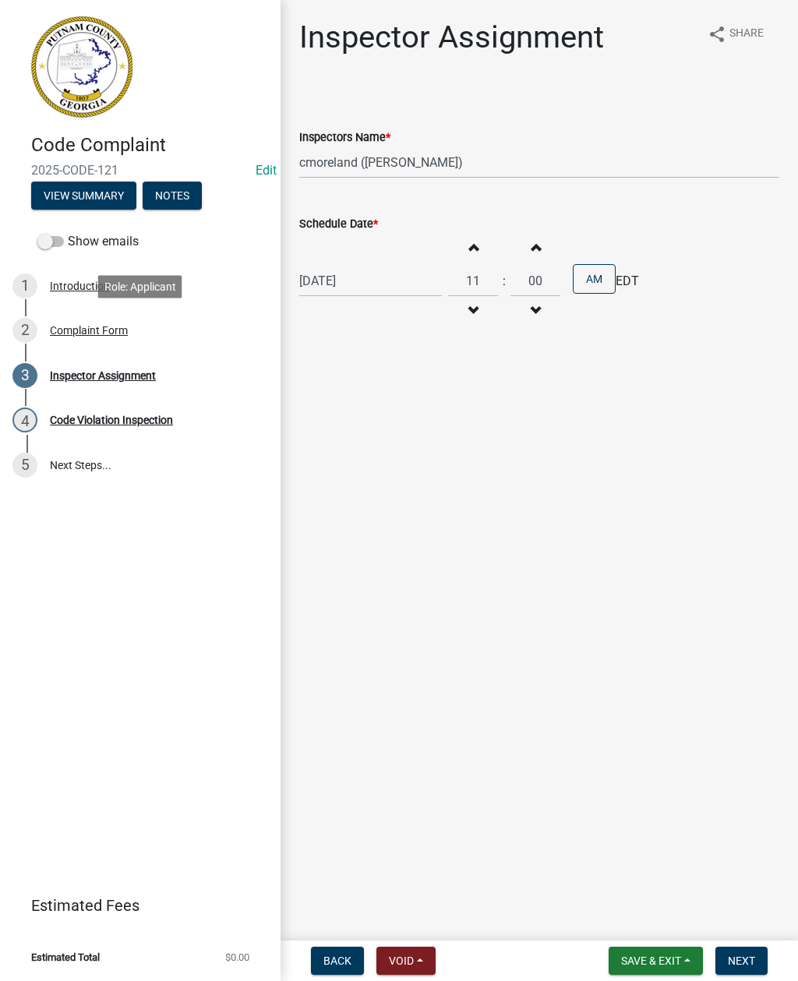
click at [122, 339] on div "2 Complaint Form" at bounding box center [133, 330] width 243 height 25
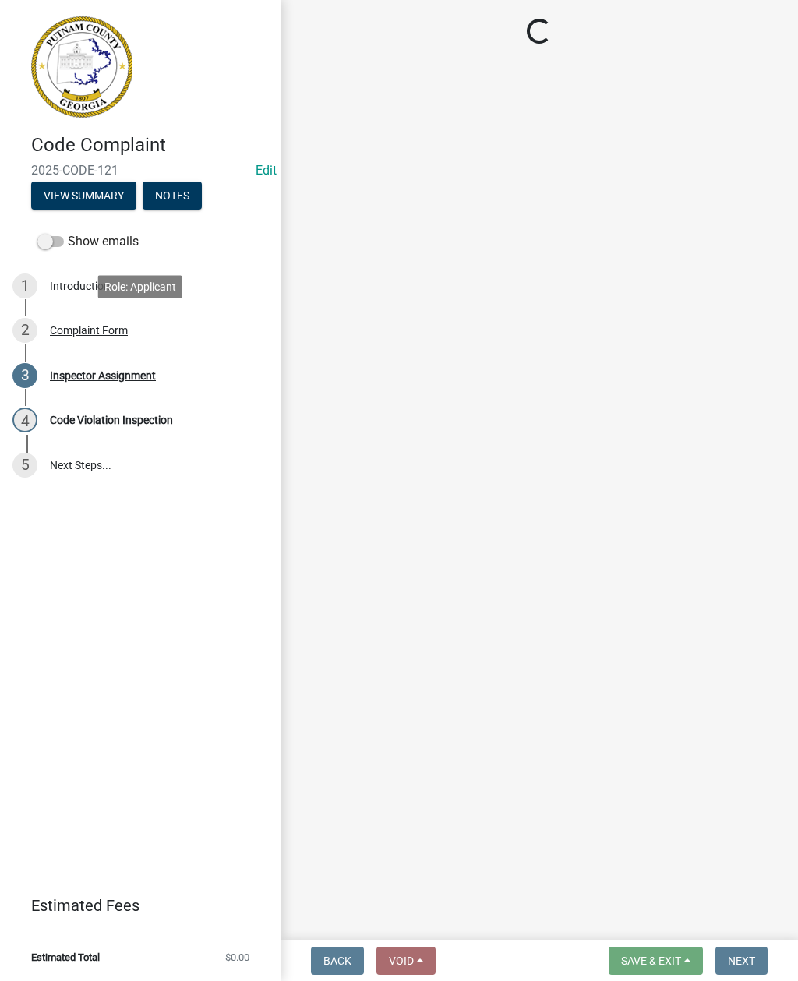
select select "76170ab1-b25a-468b-8231-d5eb0e85b261"
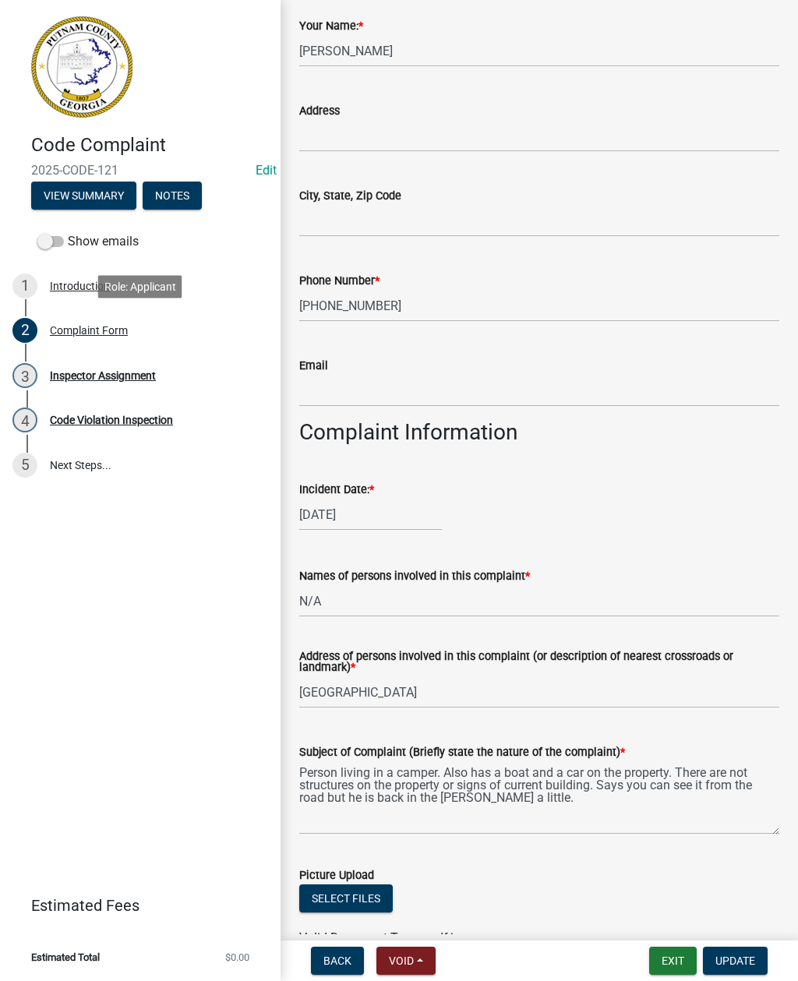
scroll to position [263, 0]
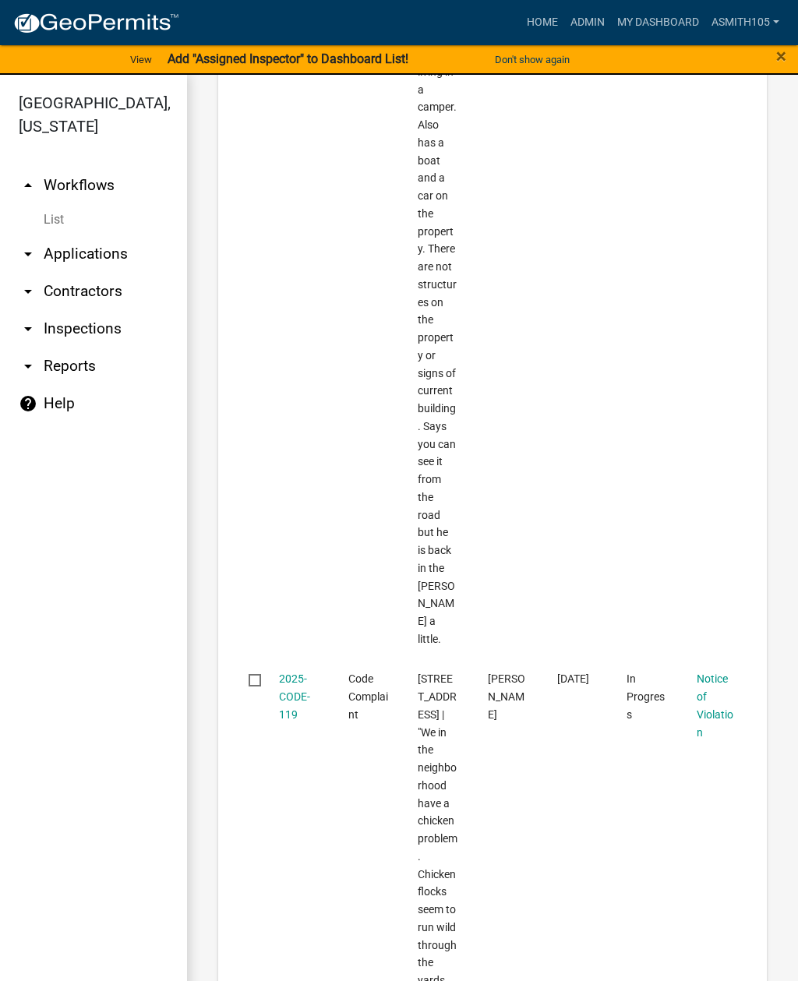
scroll to position [1964, 0]
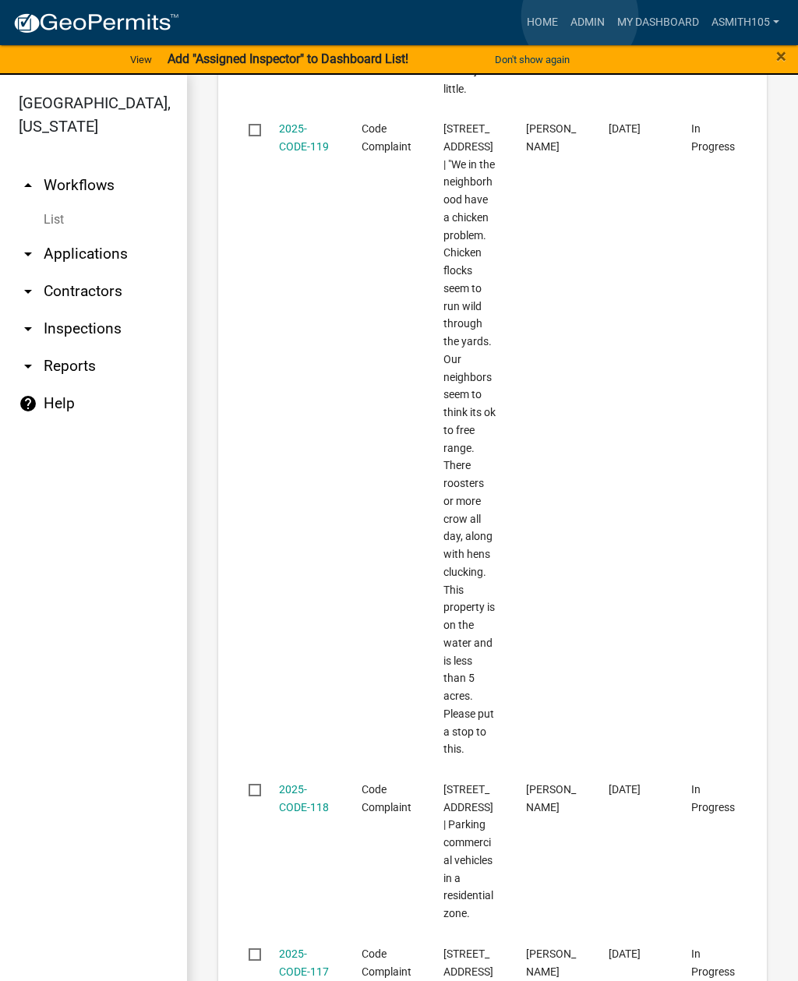
click at [581, 17] on link "Admin" at bounding box center [587, 23] width 47 height 30
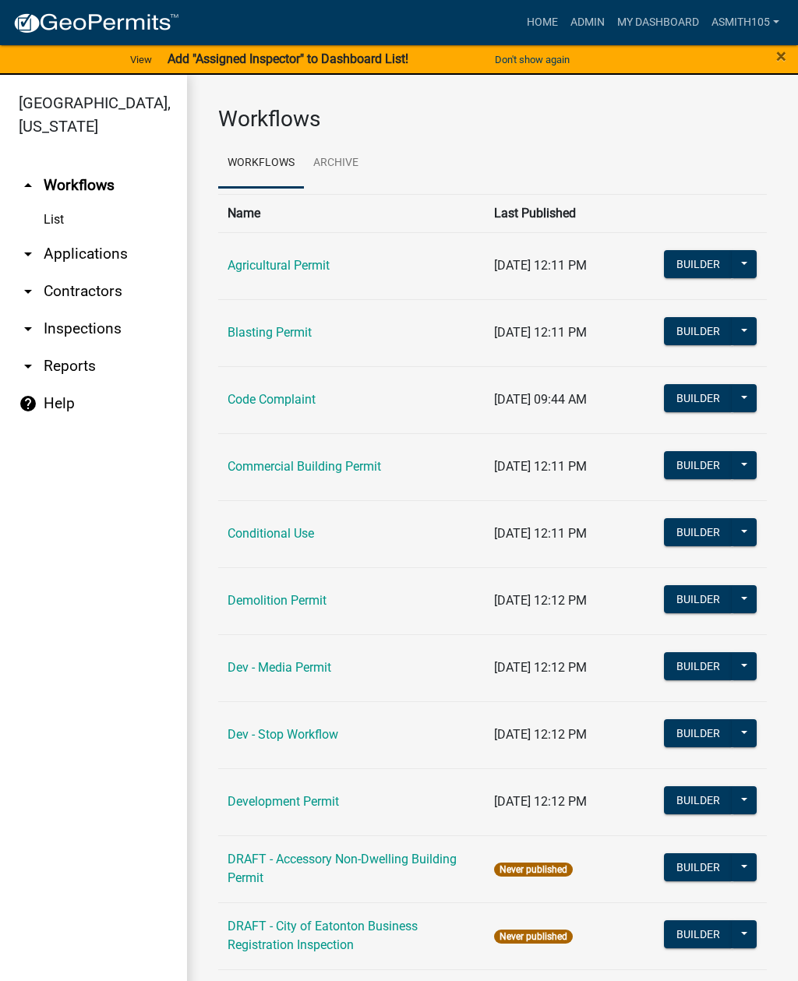
click at [110, 249] on link "arrow_drop_down Applications" at bounding box center [93, 253] width 187 height 37
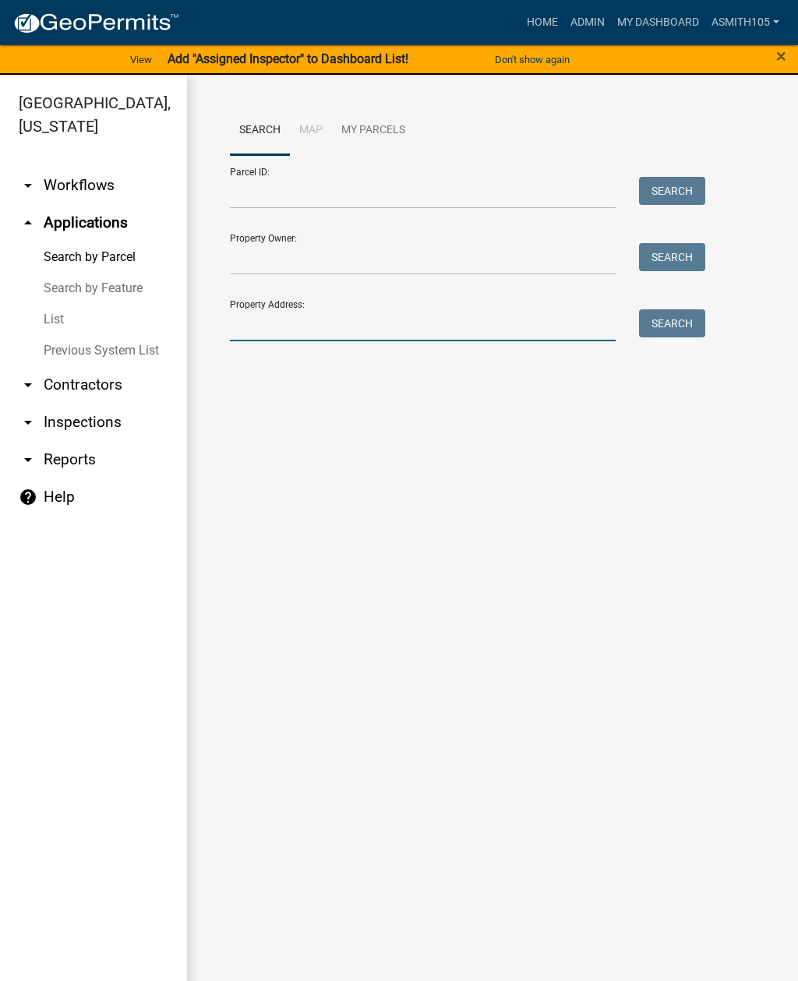
click at [353, 315] on input "Property Address:" at bounding box center [423, 325] width 386 height 32
type input "3"
click at [389, 196] on input "Parcel ID:" at bounding box center [423, 193] width 386 height 32
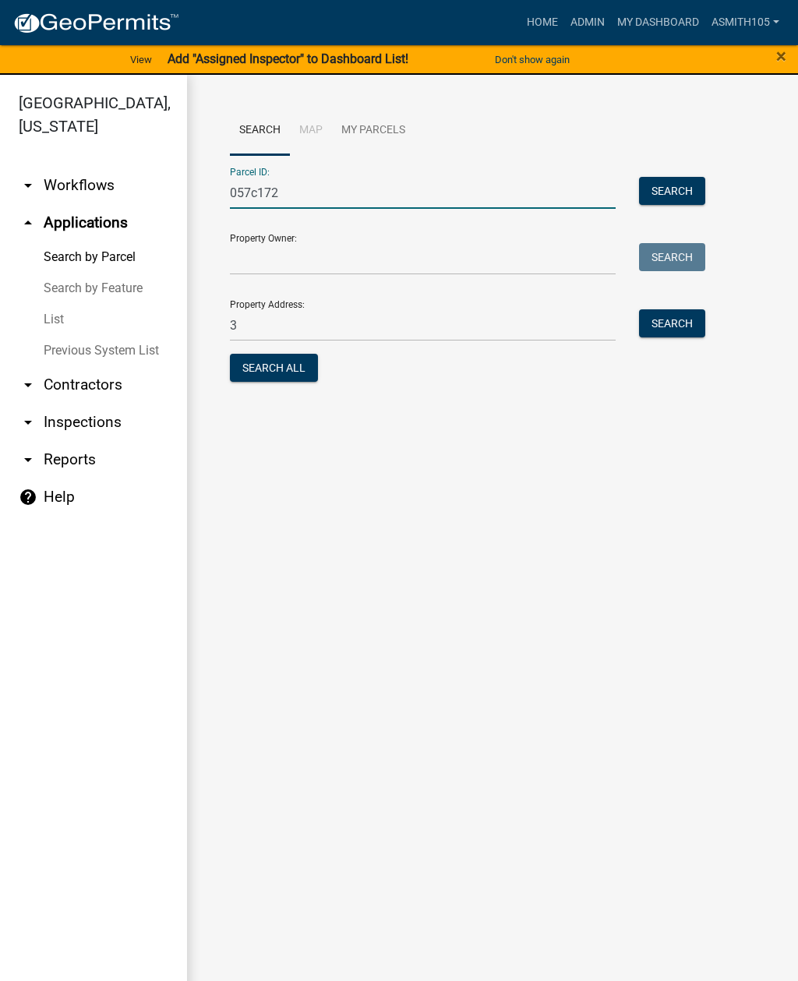
type input "057c172"
click at [334, 321] on input "3" at bounding box center [423, 325] width 386 height 32
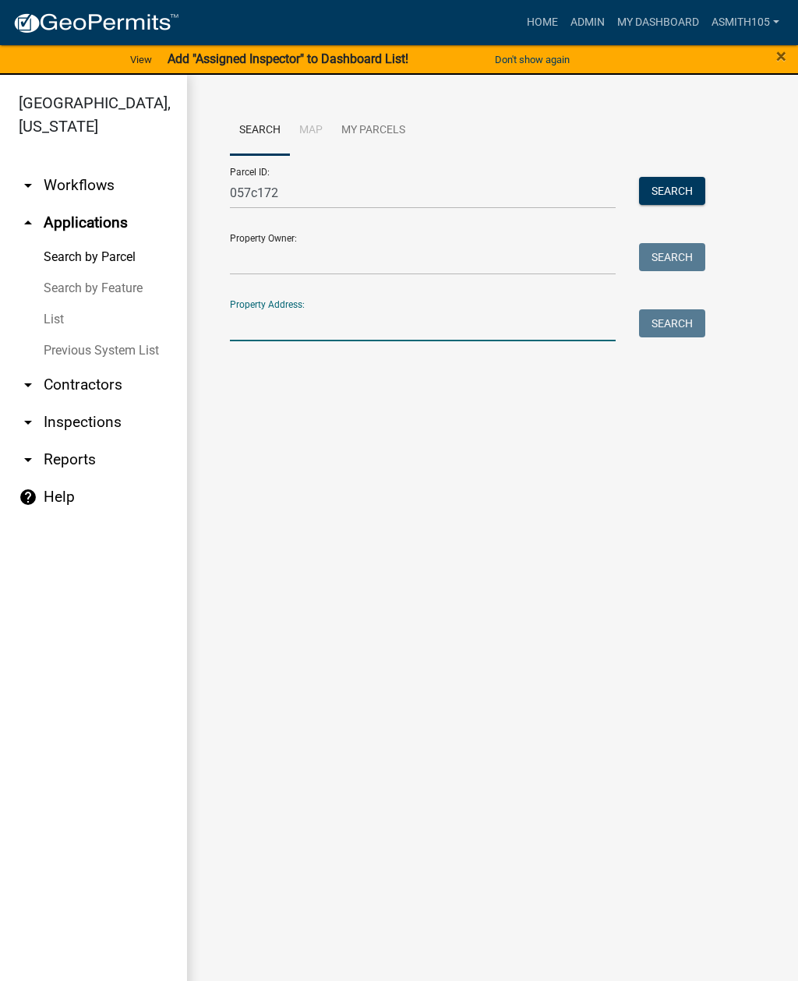
click at [673, 181] on button "Search" at bounding box center [672, 191] width 66 height 28
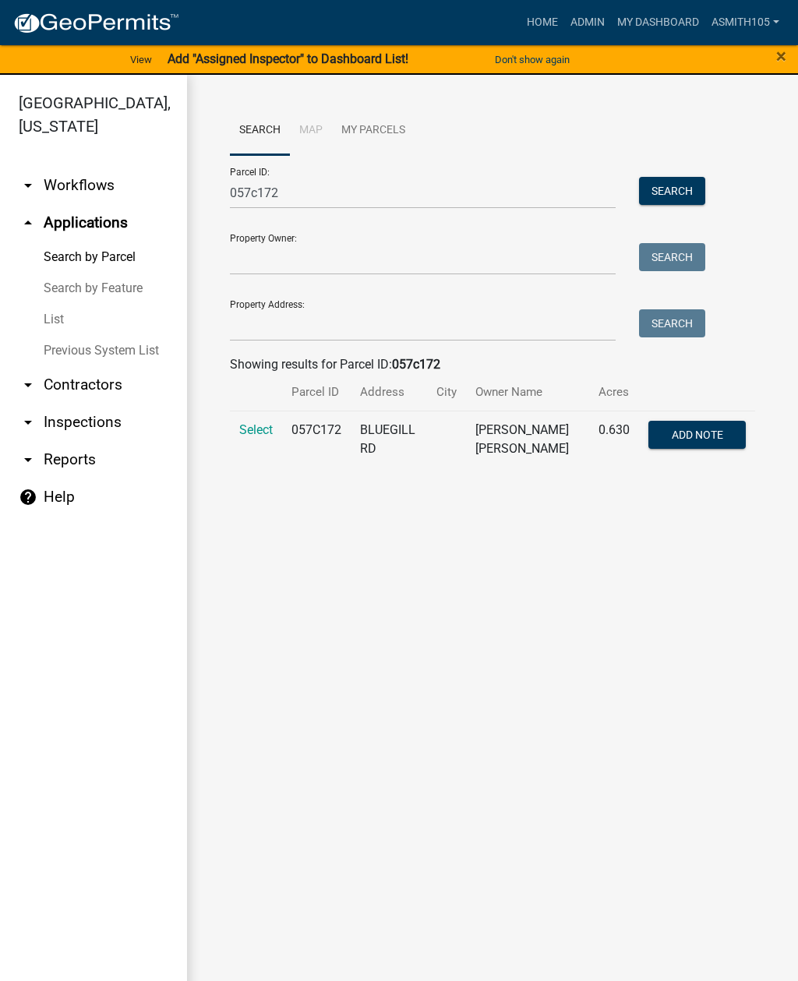
click at [268, 416] on td "Select" at bounding box center [256, 439] width 52 height 57
click at [260, 422] on span "Select" at bounding box center [256, 429] width 34 height 15
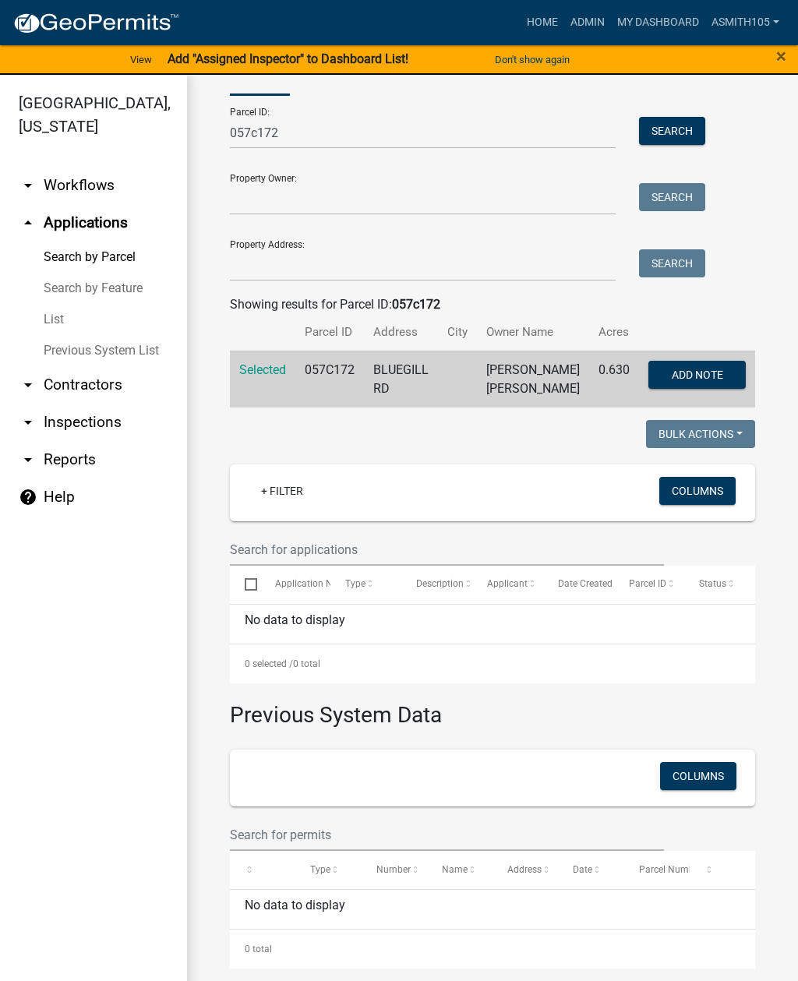
scroll to position [59, 0]
